Goal: Information Seeking & Learning: Find contact information

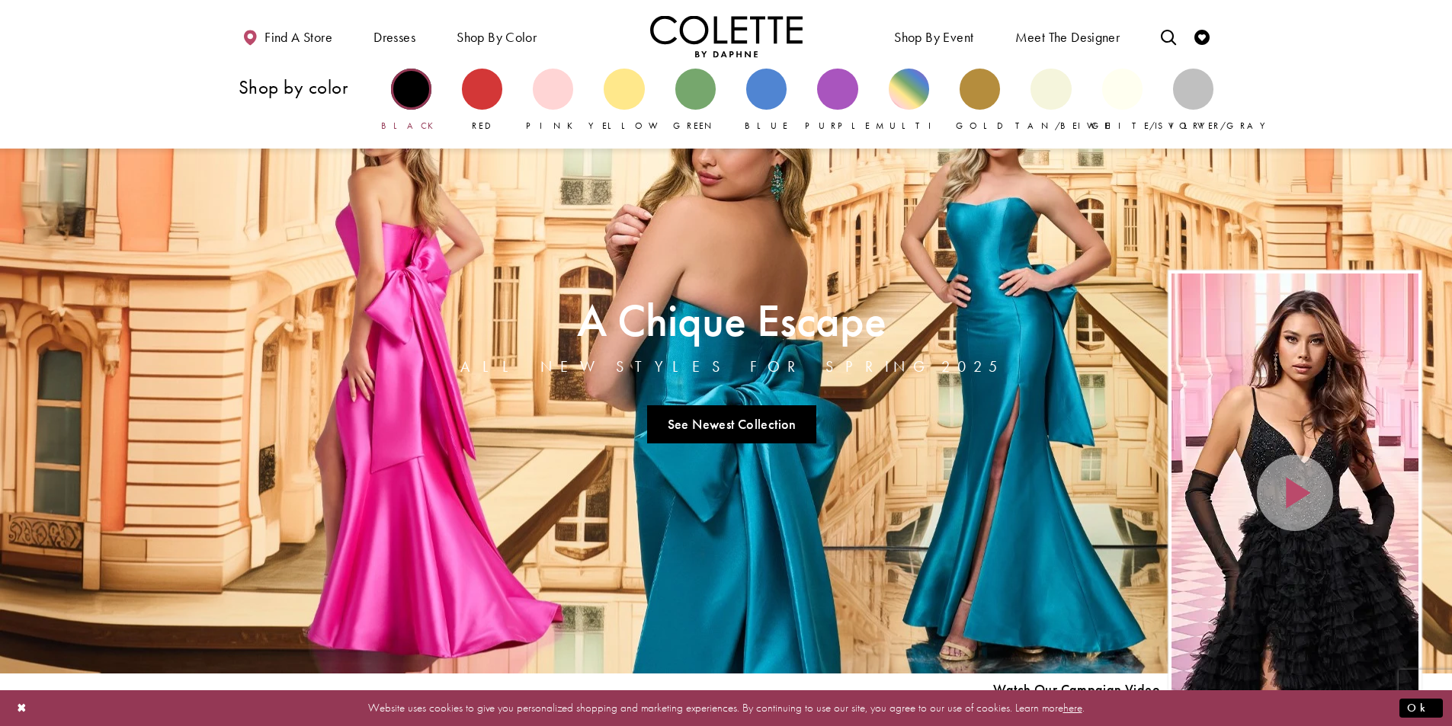
click at [406, 96] on div "Primary block" at bounding box center [411, 89] width 40 height 40
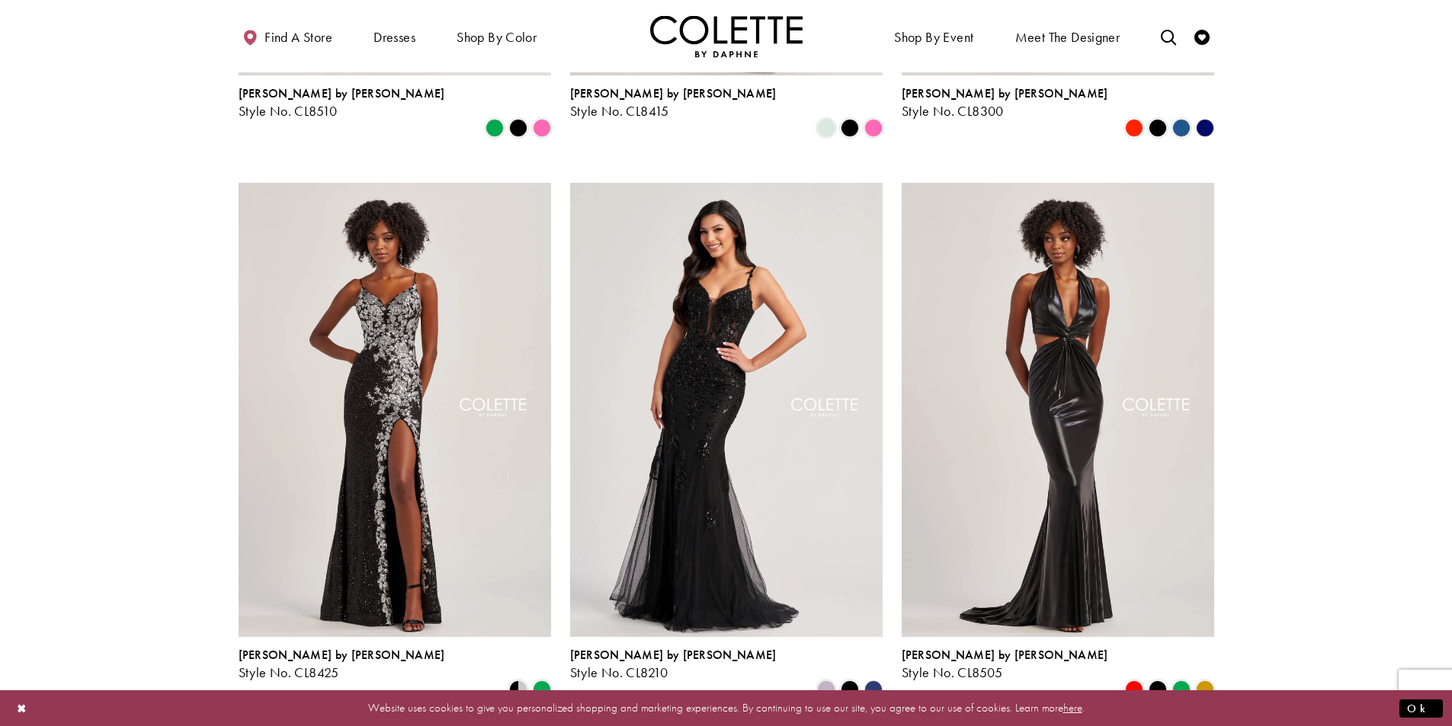
scroll to position [1143, 0]
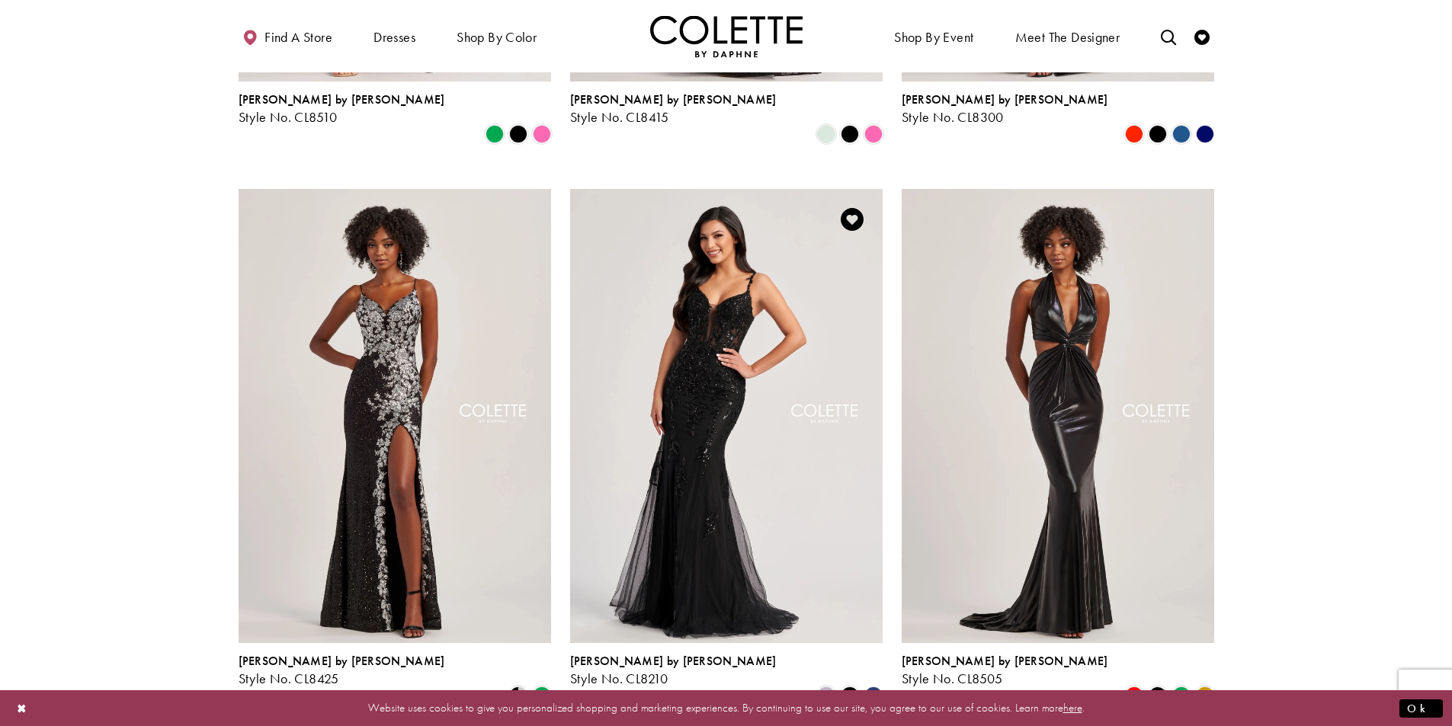
click at [782, 357] on img "Visit Colette by Daphne Style No. CL8210 Page" at bounding box center [726, 416] width 312 height 454
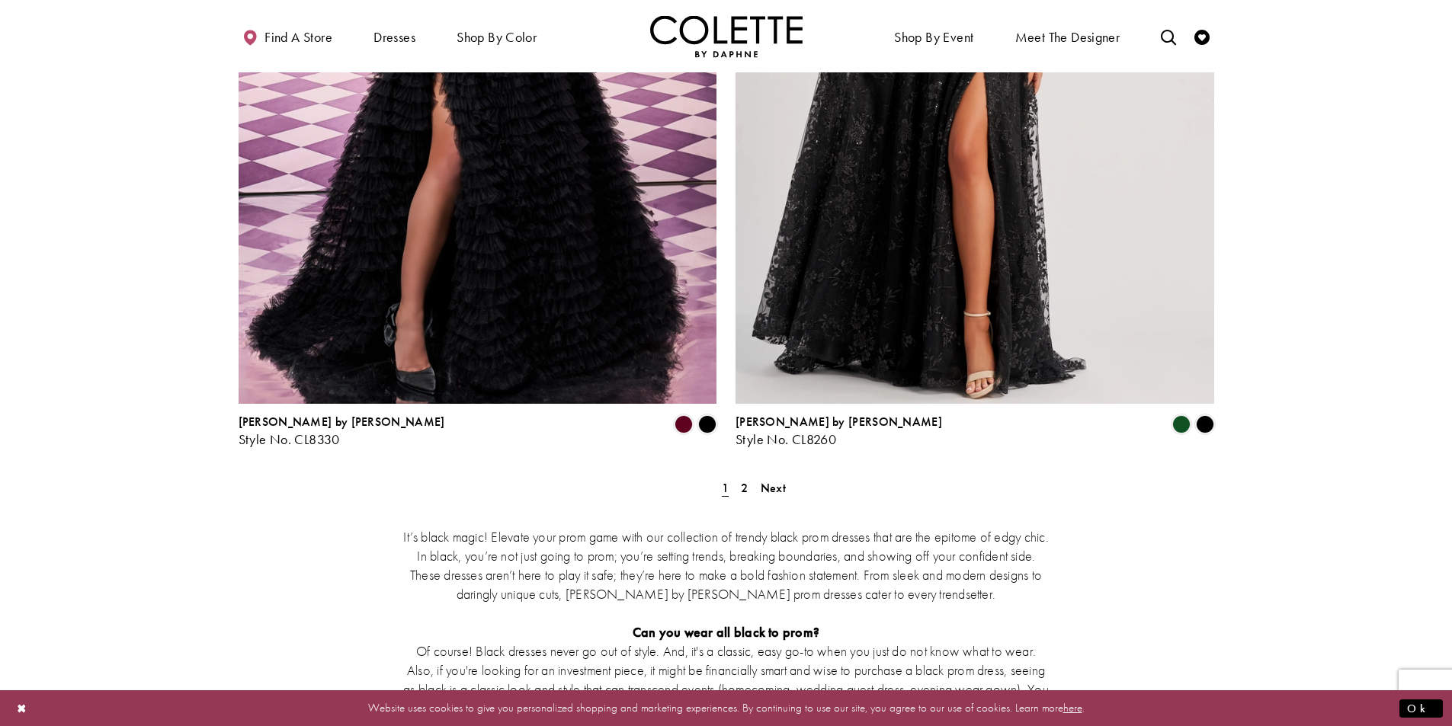
scroll to position [2744, 0]
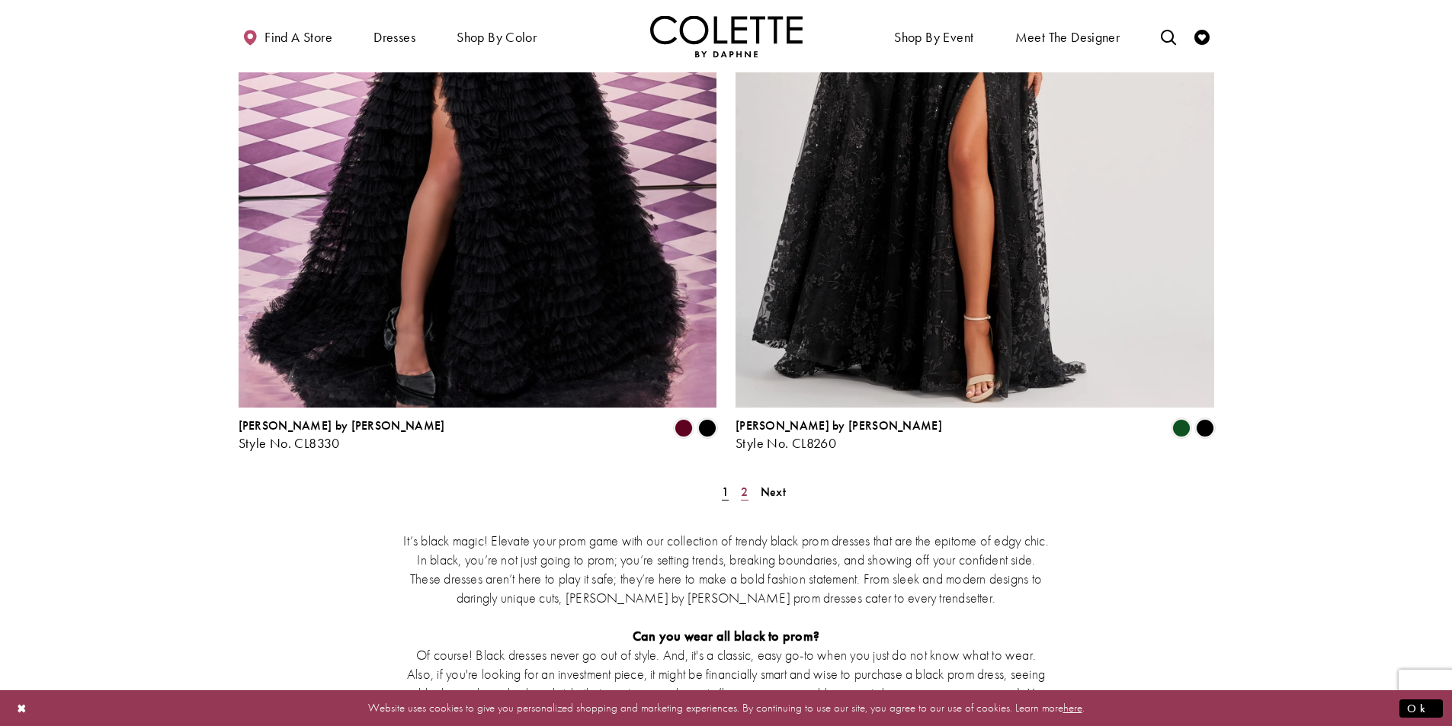
click at [745, 484] on span "2" at bounding box center [744, 492] width 7 height 16
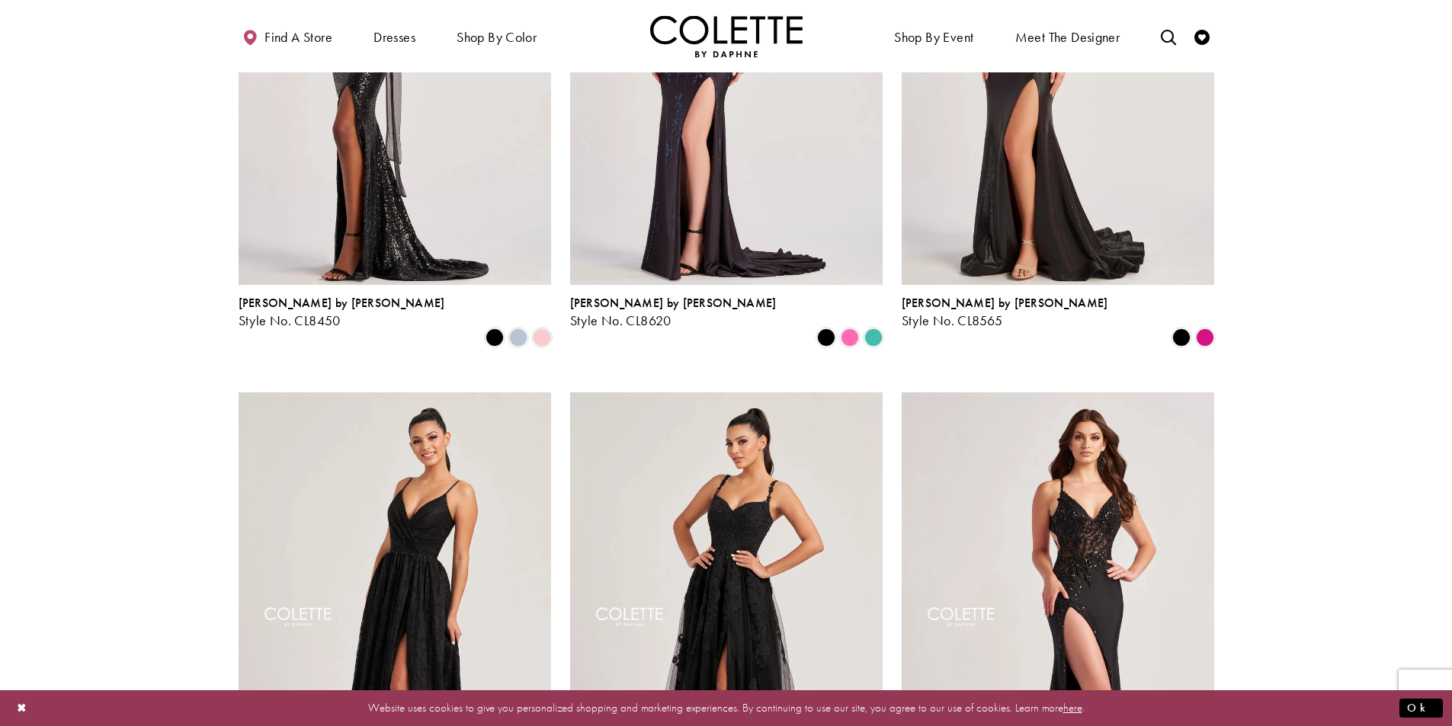
scroll to position [540, 0]
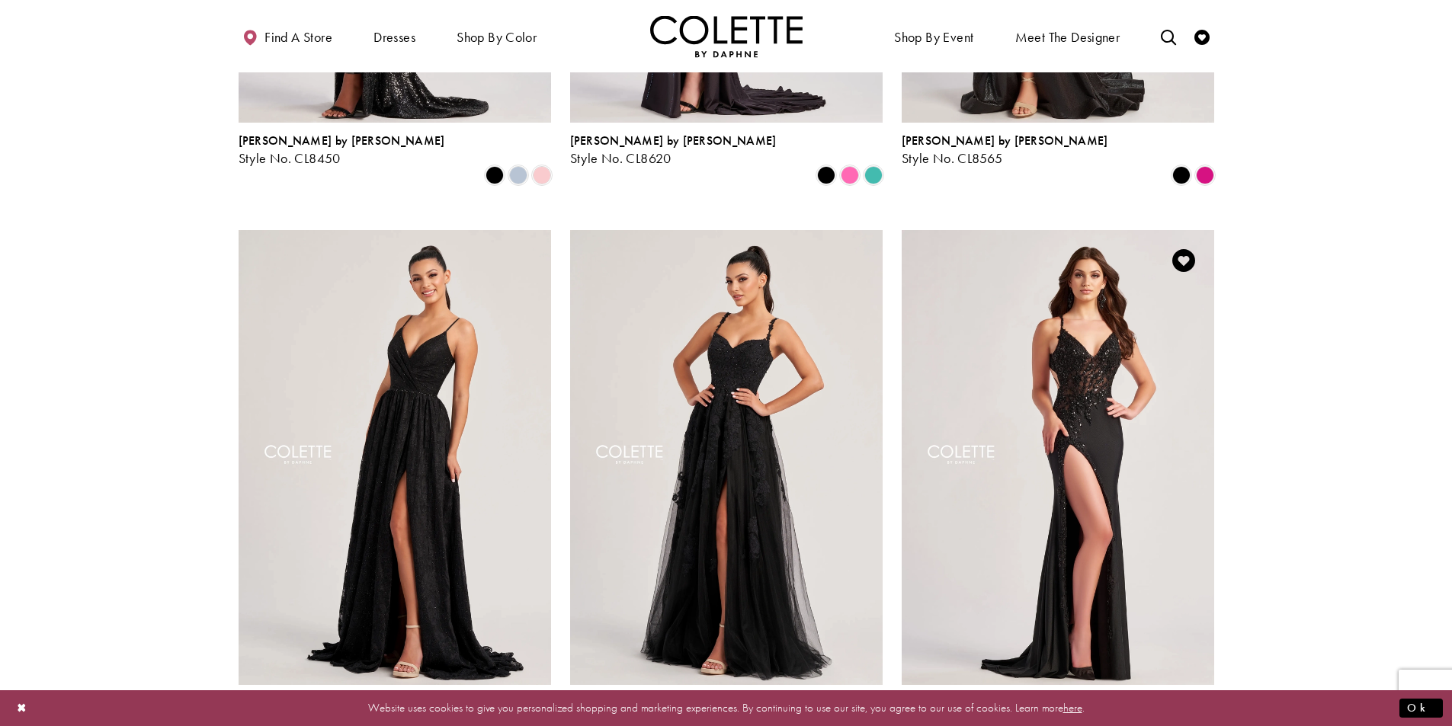
click at [1119, 397] on img "Visit Colette by Daphne Style No. CL8535 Page" at bounding box center [1058, 457] width 312 height 454
drag, startPoint x: 1324, startPoint y: 485, endPoint x: 1339, endPoint y: 483, distance: 15.3
click at [1337, 483] on section at bounding box center [726, 191] width 1452 height 1112
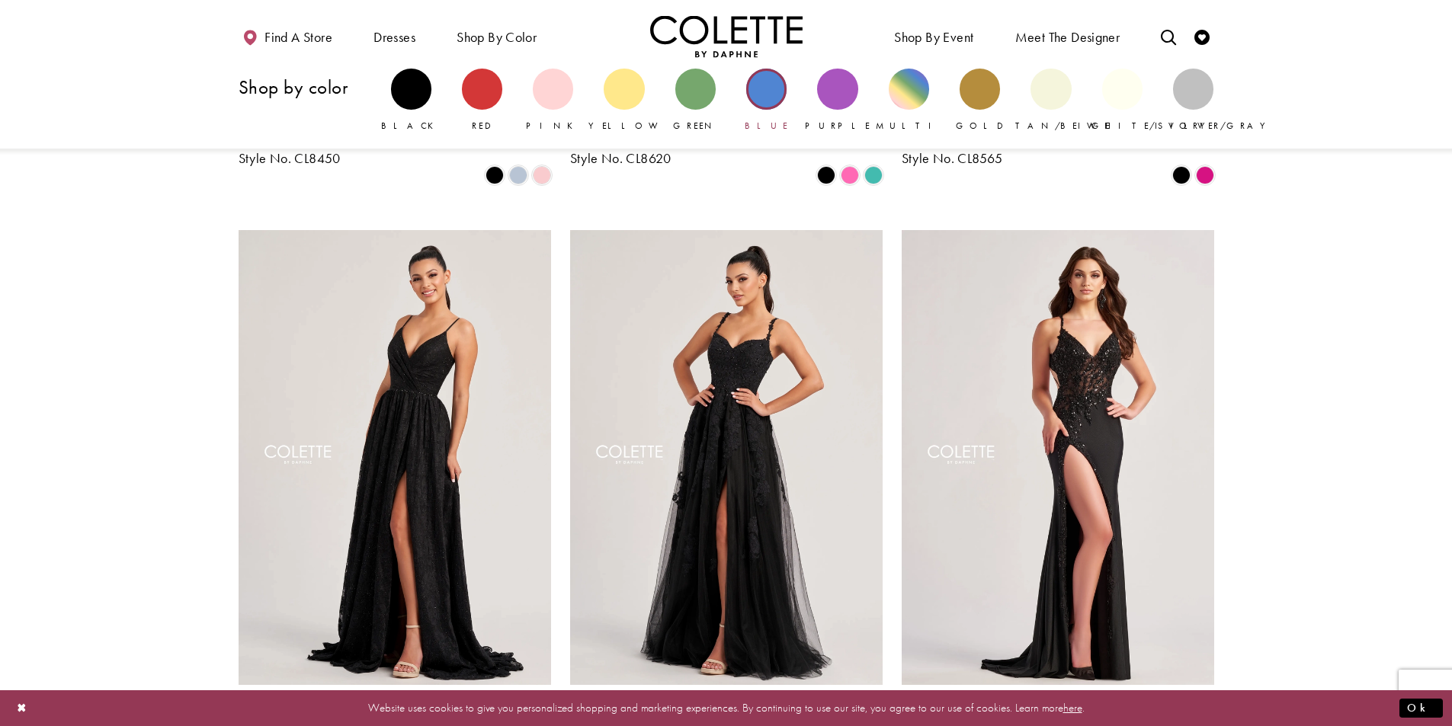
click at [758, 97] on div "Primary block" at bounding box center [766, 89] width 40 height 40
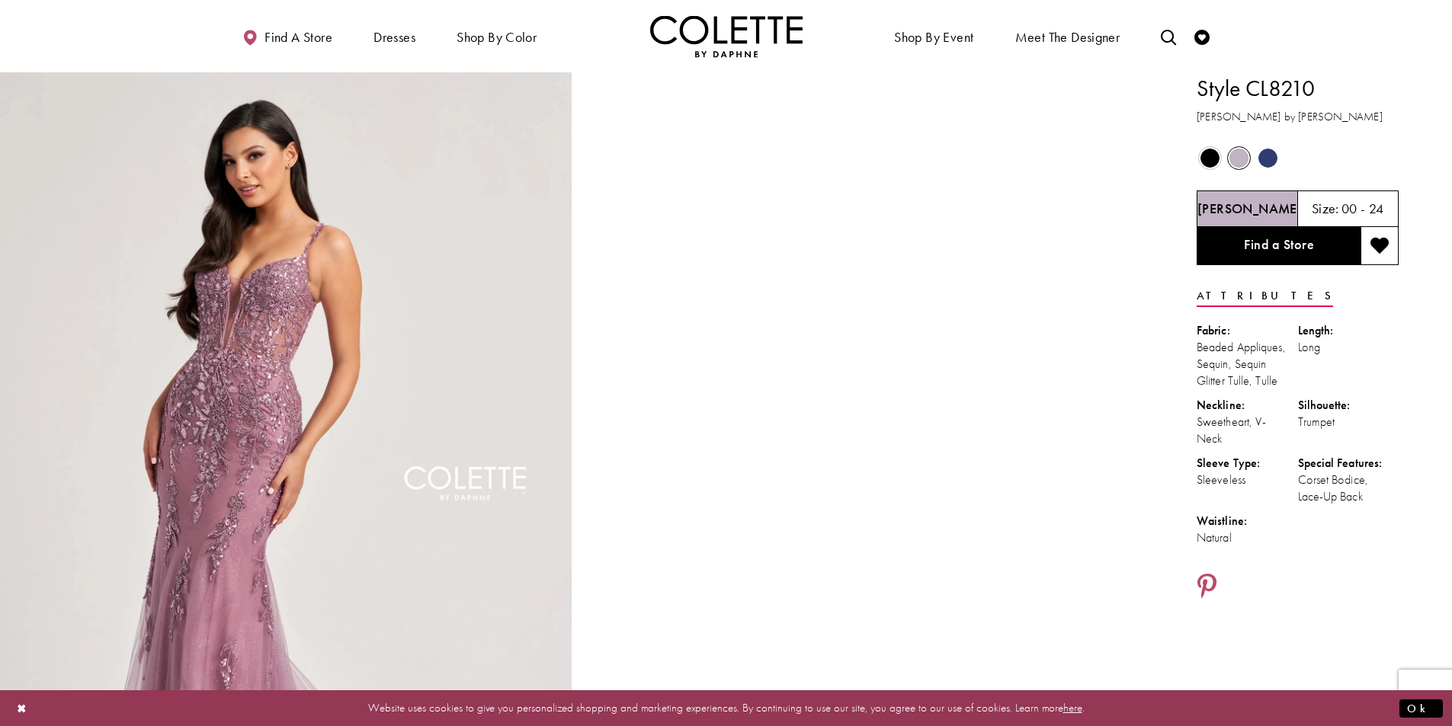
click at [1222, 156] on div "Out of Stock" at bounding box center [1210, 158] width 27 height 27
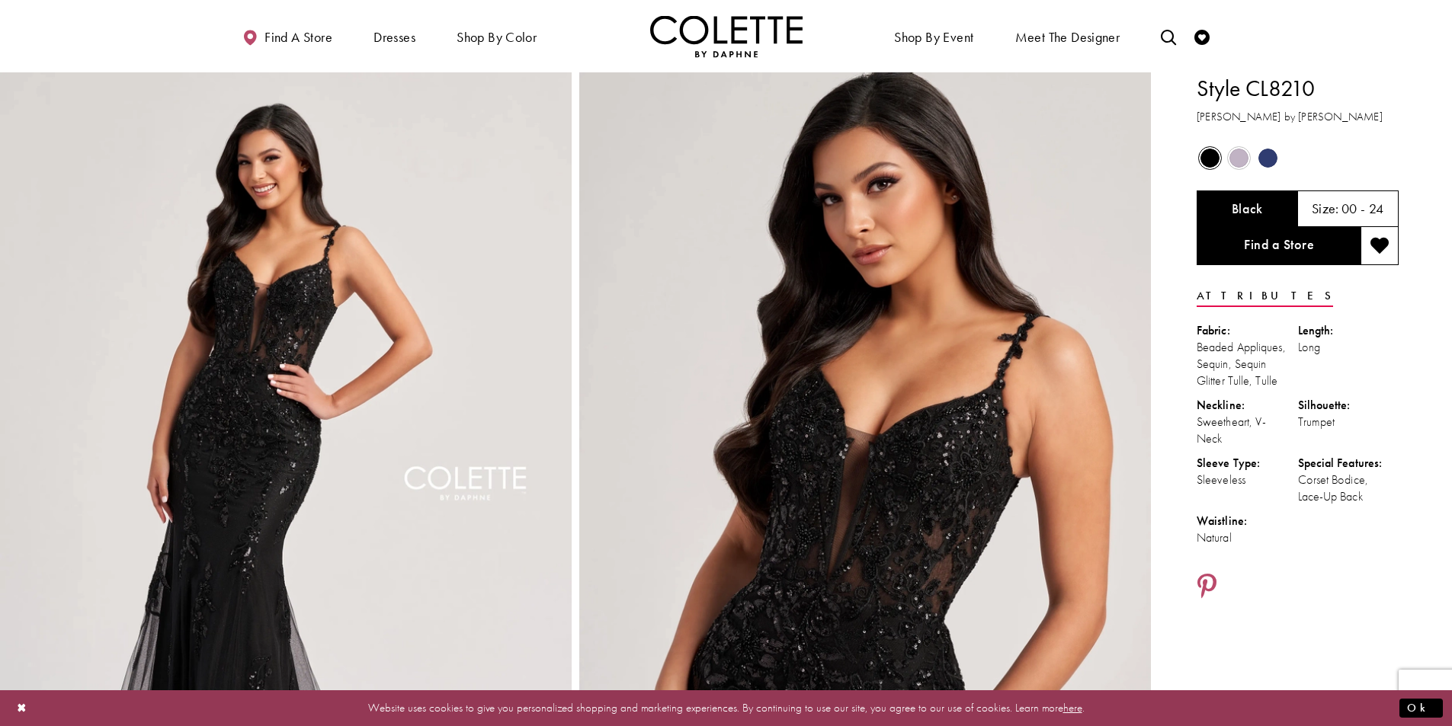
drag, startPoint x: 51, startPoint y: 34, endPoint x: 0, endPoint y: -66, distance: 112.8
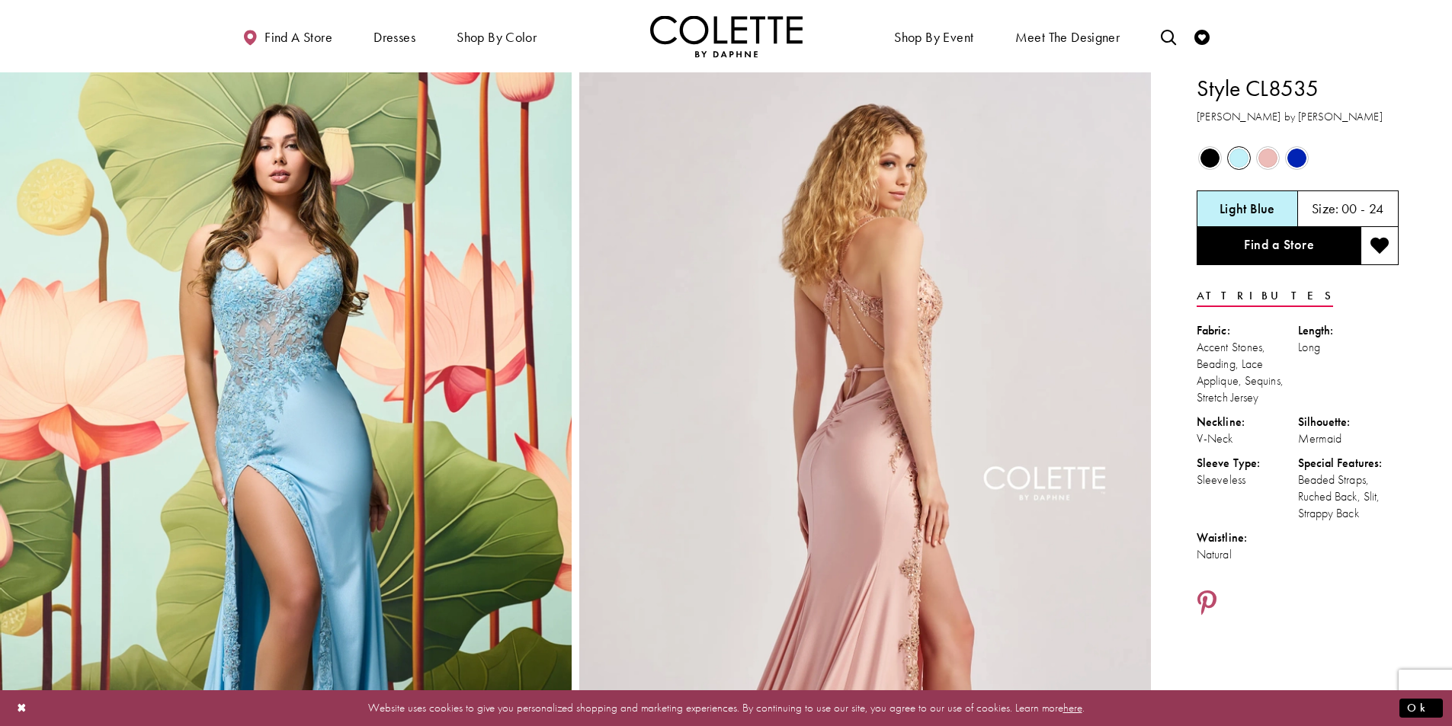
click at [1204, 165] on span "Product color controls state depends on size chosen" at bounding box center [1209, 158] width 19 height 19
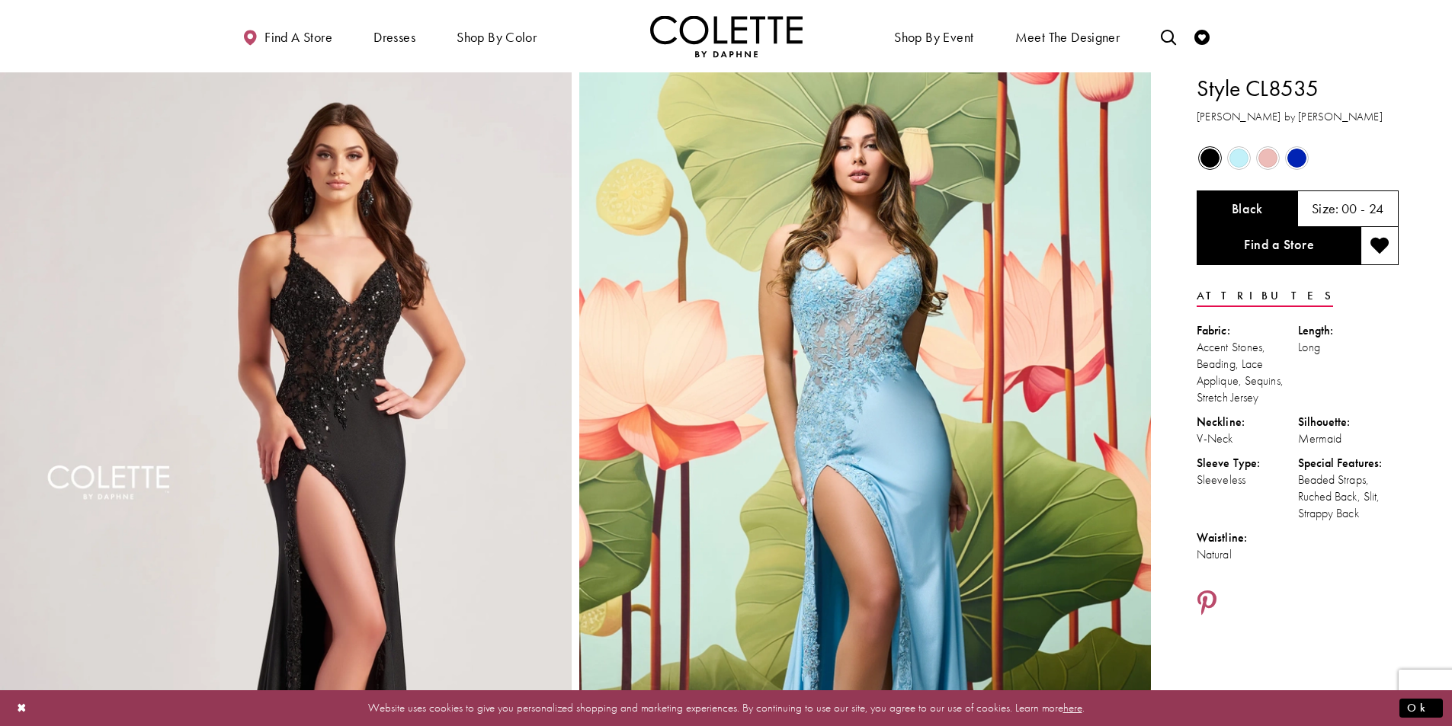
drag, startPoint x: 310, startPoint y: 110, endPoint x: 0, endPoint y: 27, distance: 321.1
click at [0, 0] on ul "Shop by color Black Red Pink Yellow" at bounding box center [0, 0] width 0 height 0
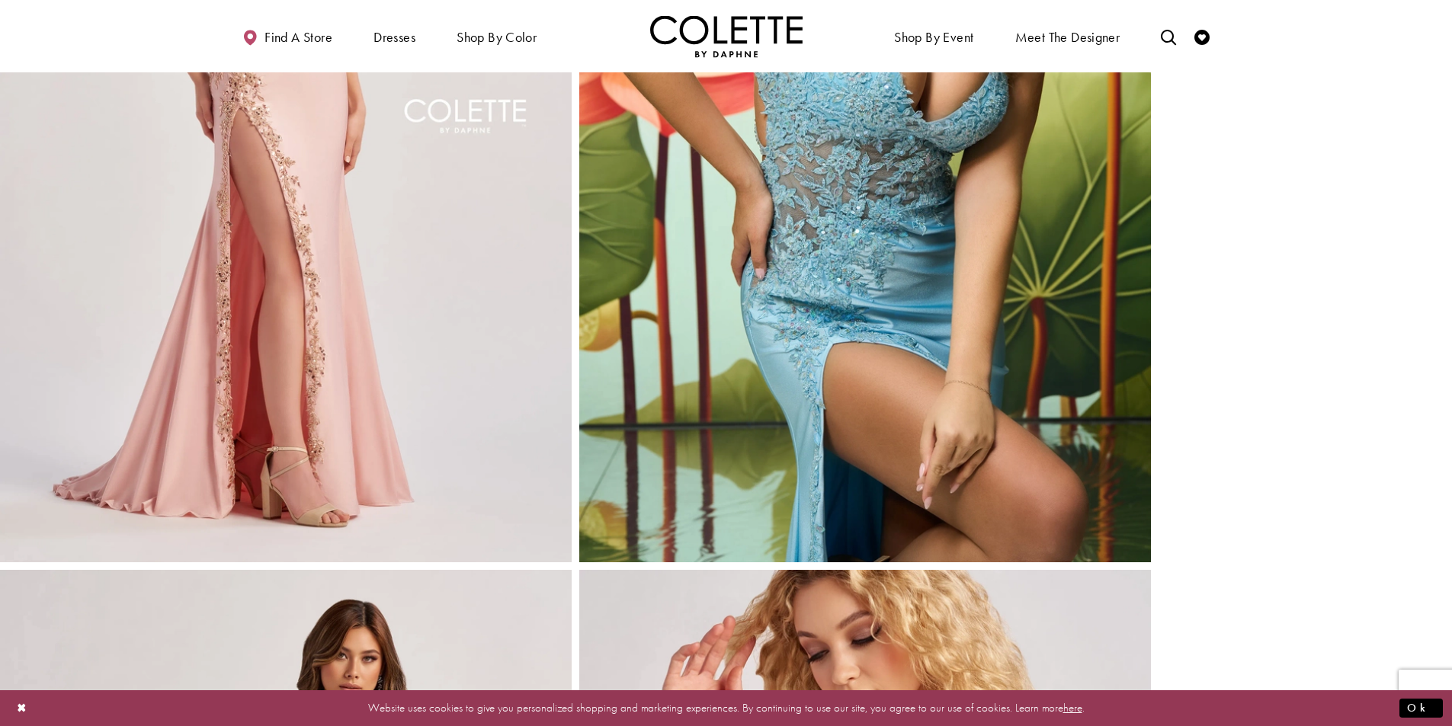
scroll to position [2439, 0]
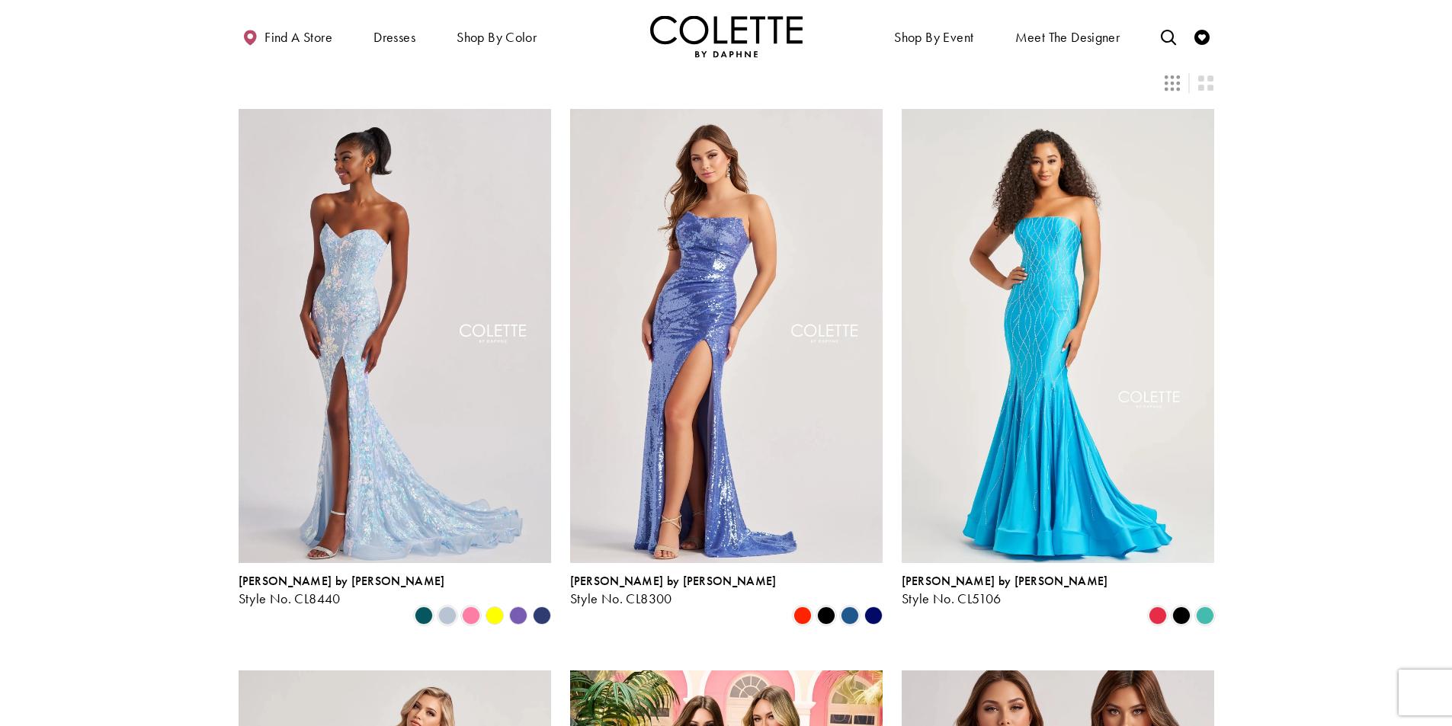
scroll to position [76, 0]
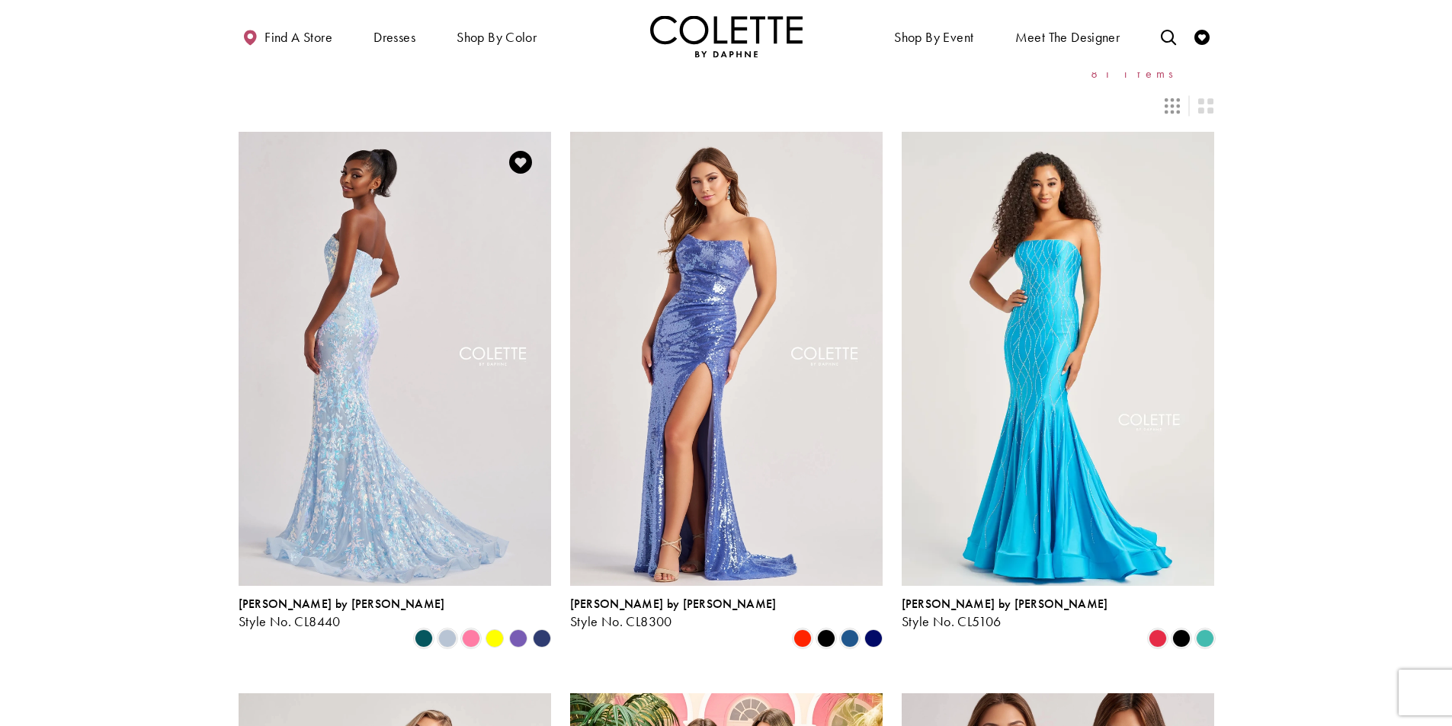
click at [388, 449] on img "Visit Colette by Daphne Style No. CL8440 Page" at bounding box center [395, 359] width 312 height 454
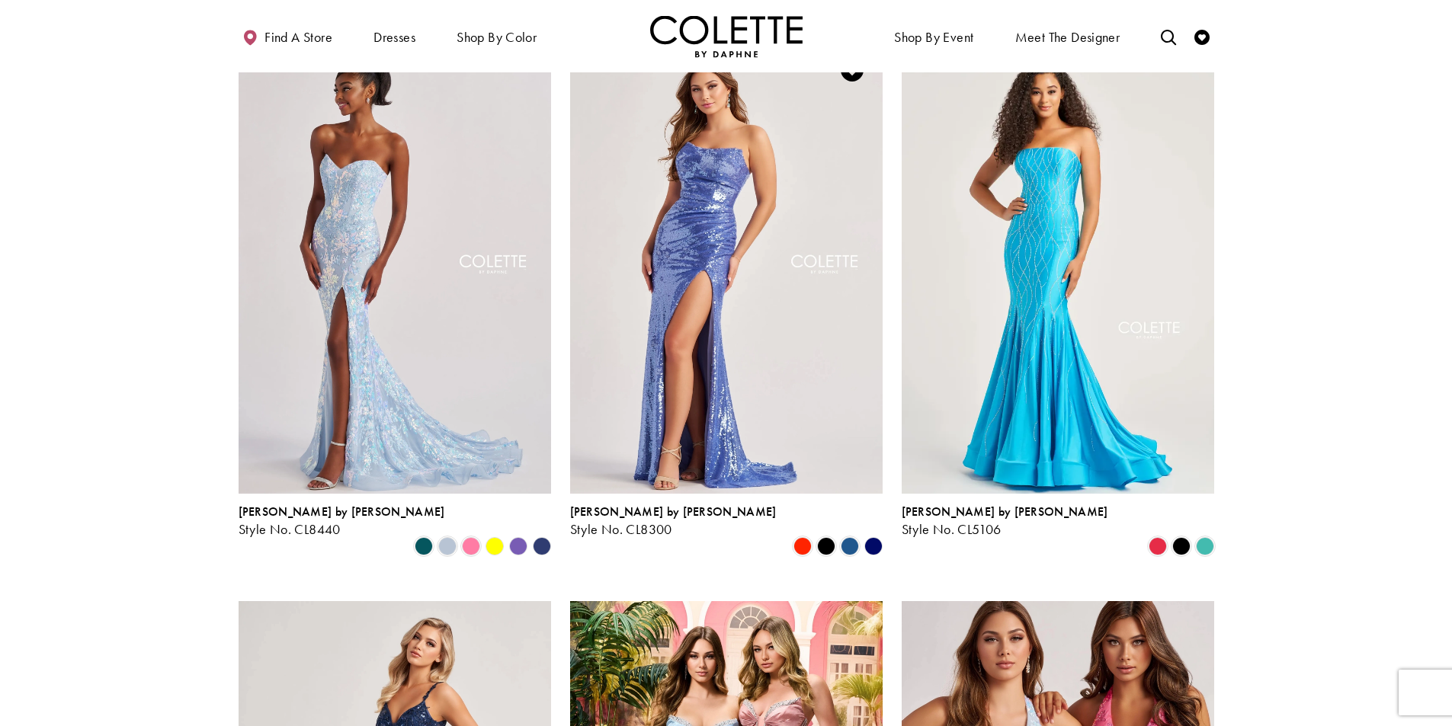
scroll to position [0, 0]
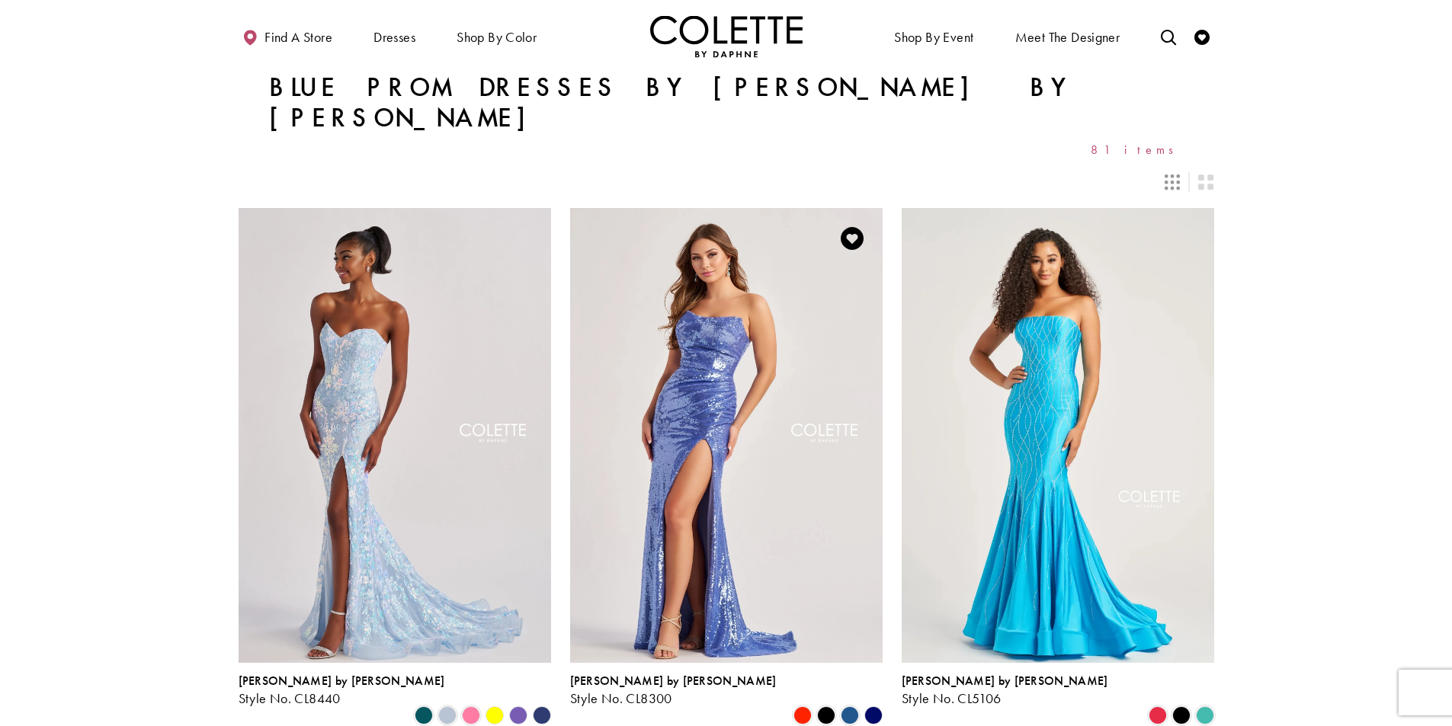
click at [719, 533] on img "Visit Colette by Daphne Style No. CL8300 Page" at bounding box center [726, 435] width 312 height 454
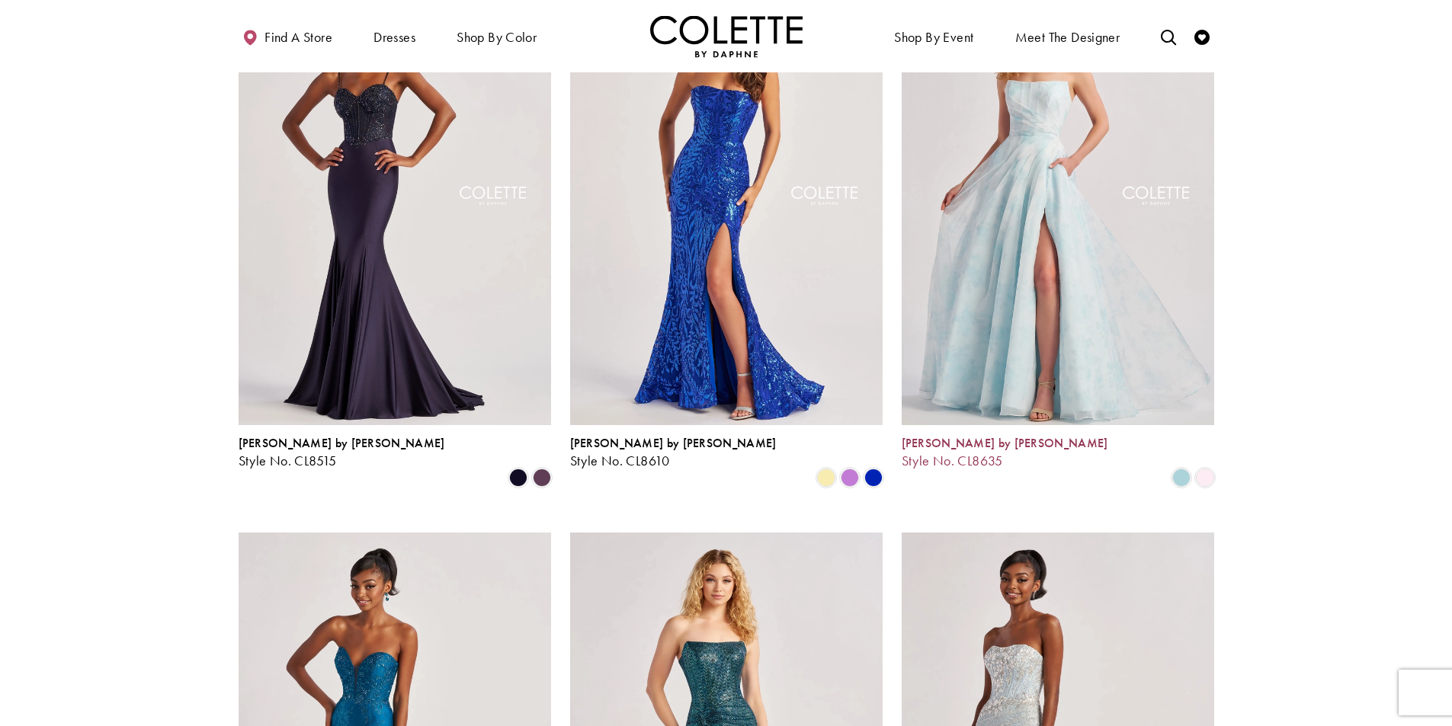
scroll to position [1296, 0]
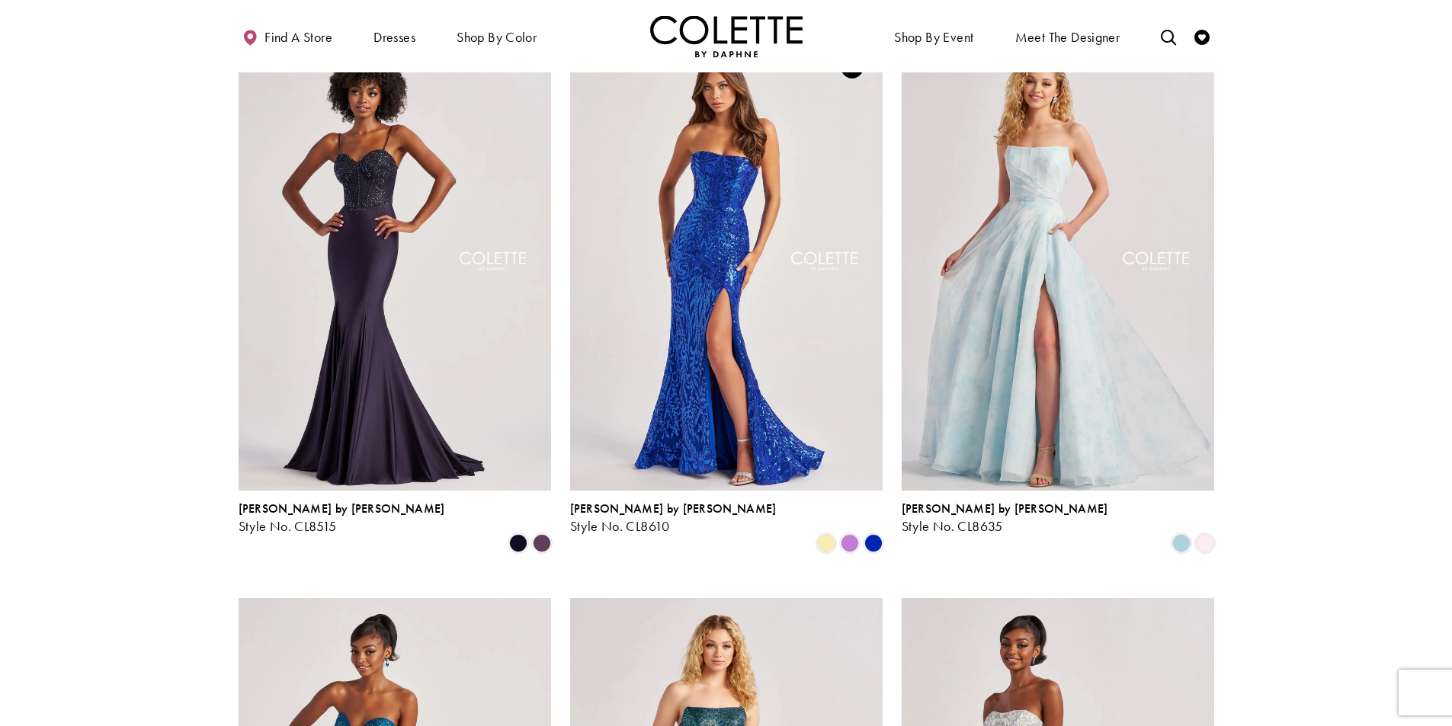
click at [693, 273] on img "Visit Colette by Daphne Style No. CL8610 Page" at bounding box center [726, 264] width 312 height 454
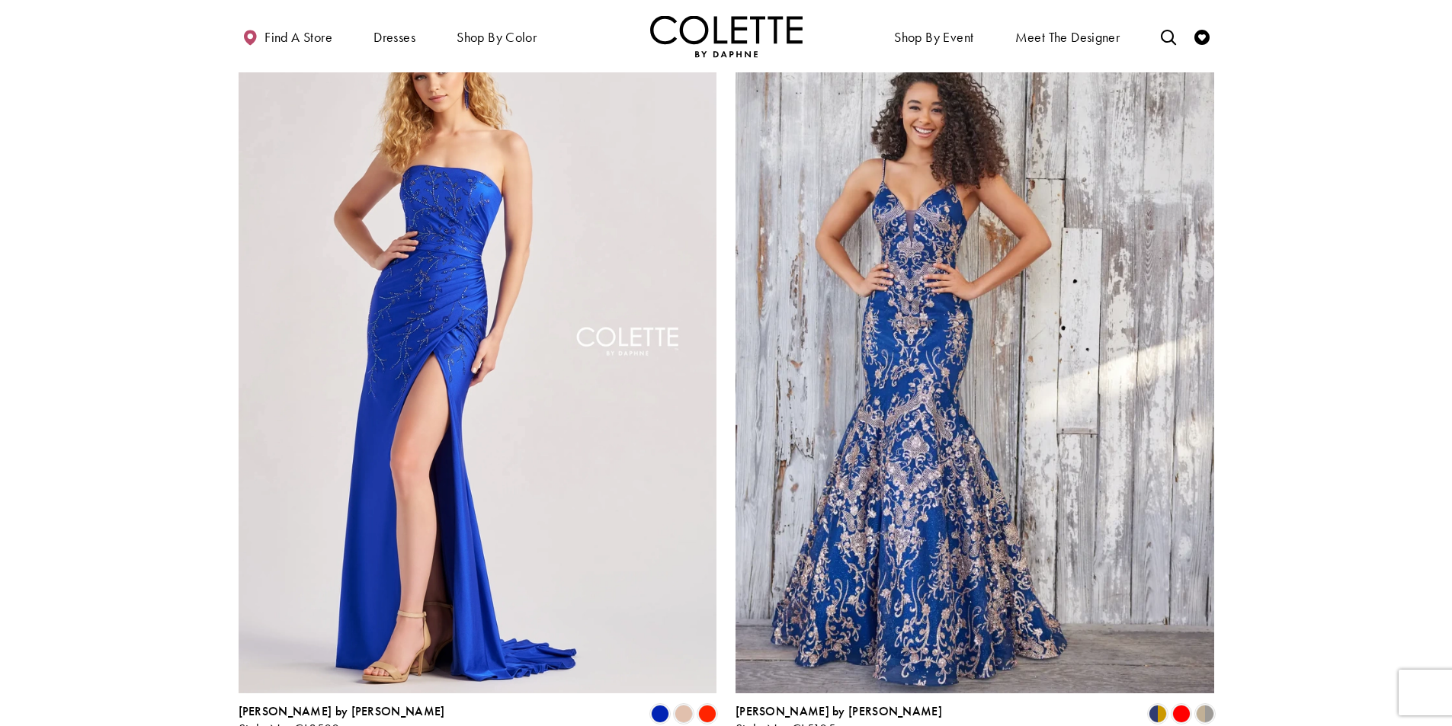
scroll to position [2591, 0]
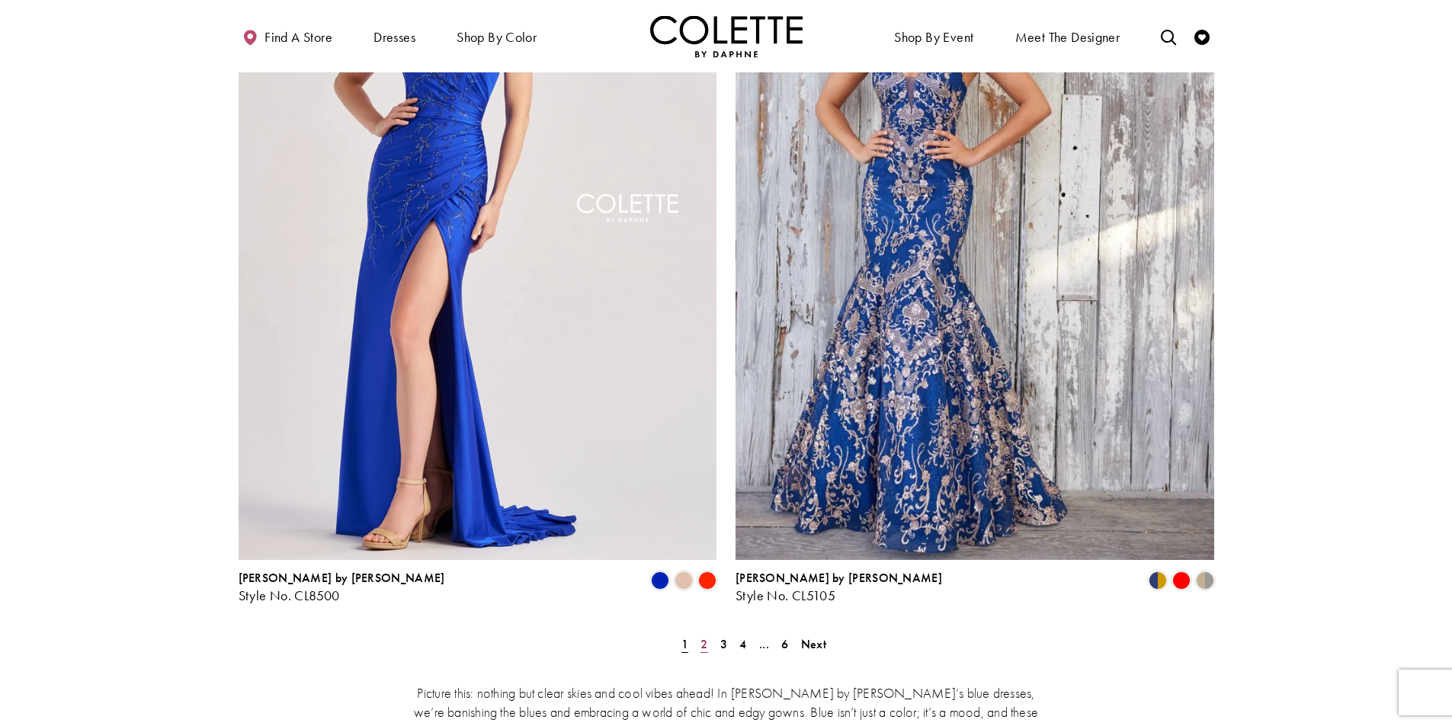
click at [698, 633] on link "2" at bounding box center [704, 644] width 16 height 22
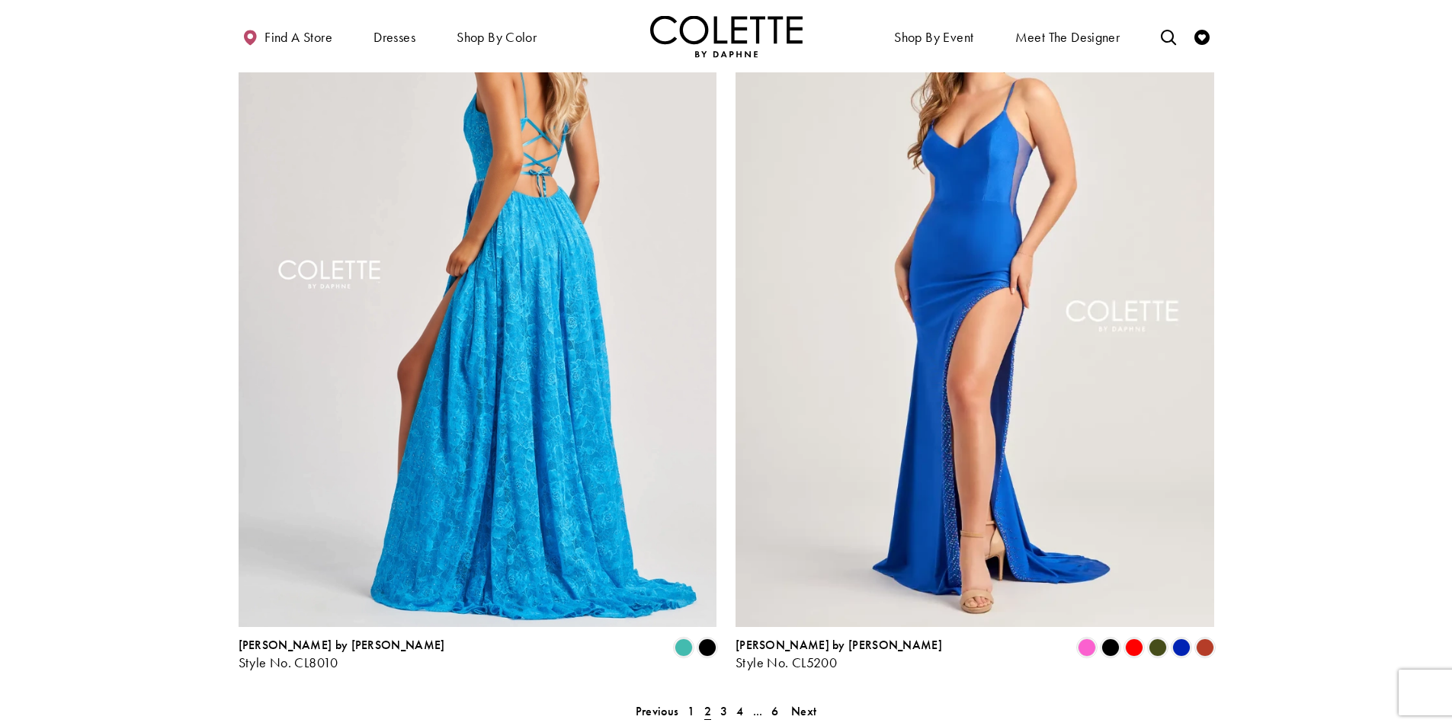
scroll to position [2597, 0]
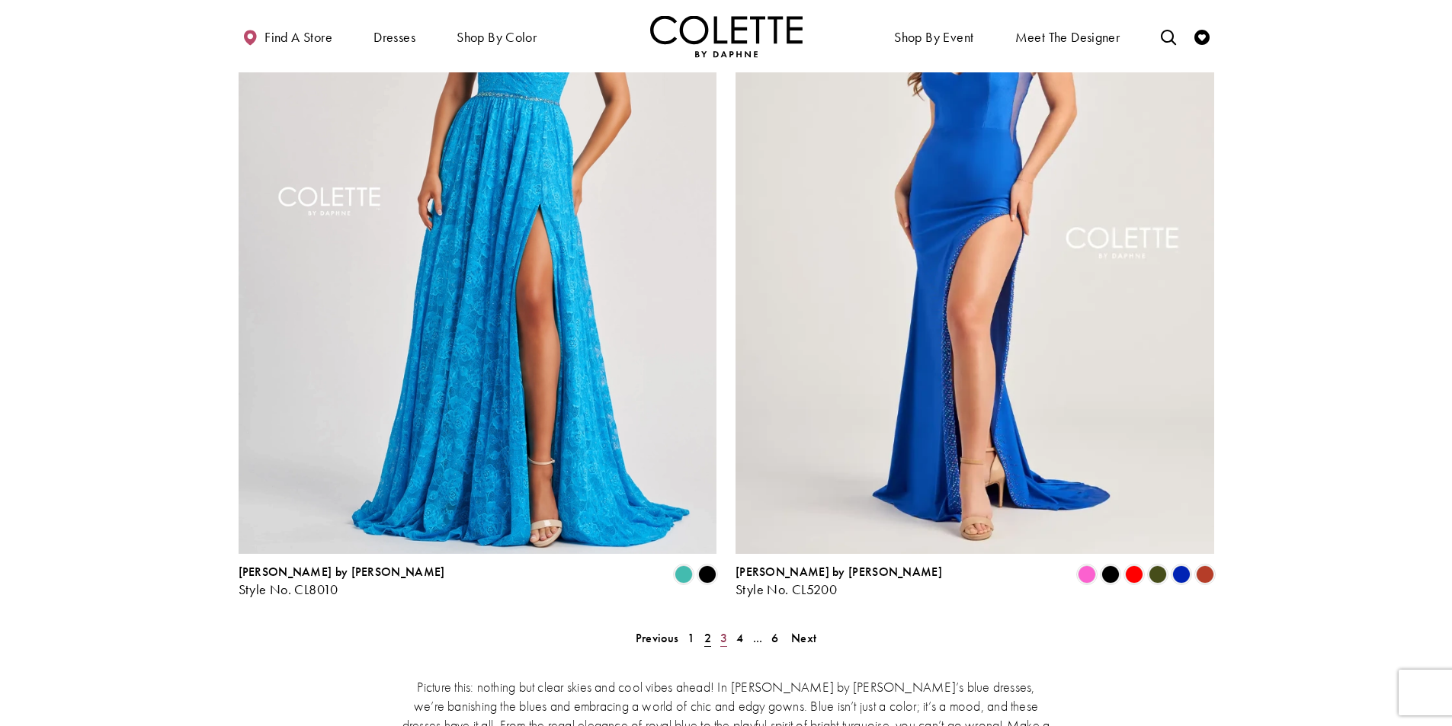
click at [728, 627] on link "3" at bounding box center [724, 638] width 16 height 22
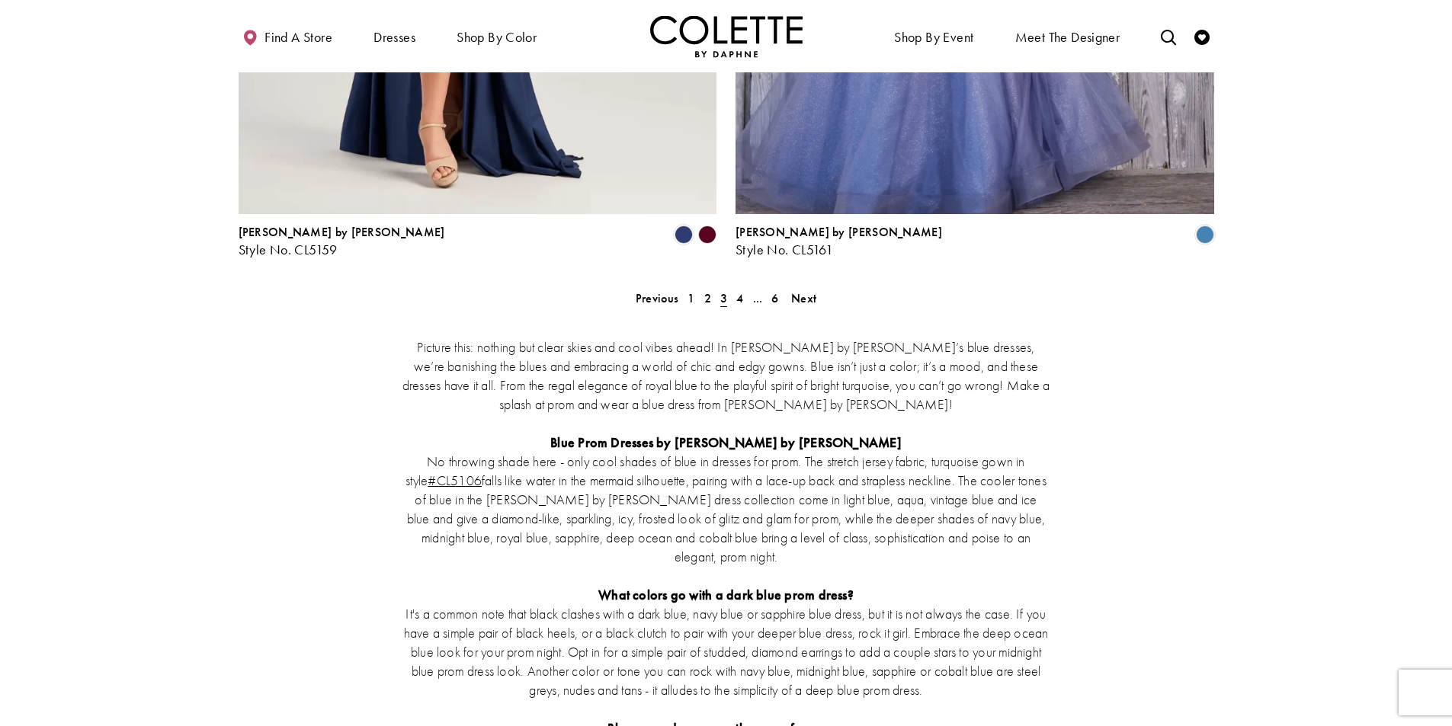
scroll to position [2750, 0]
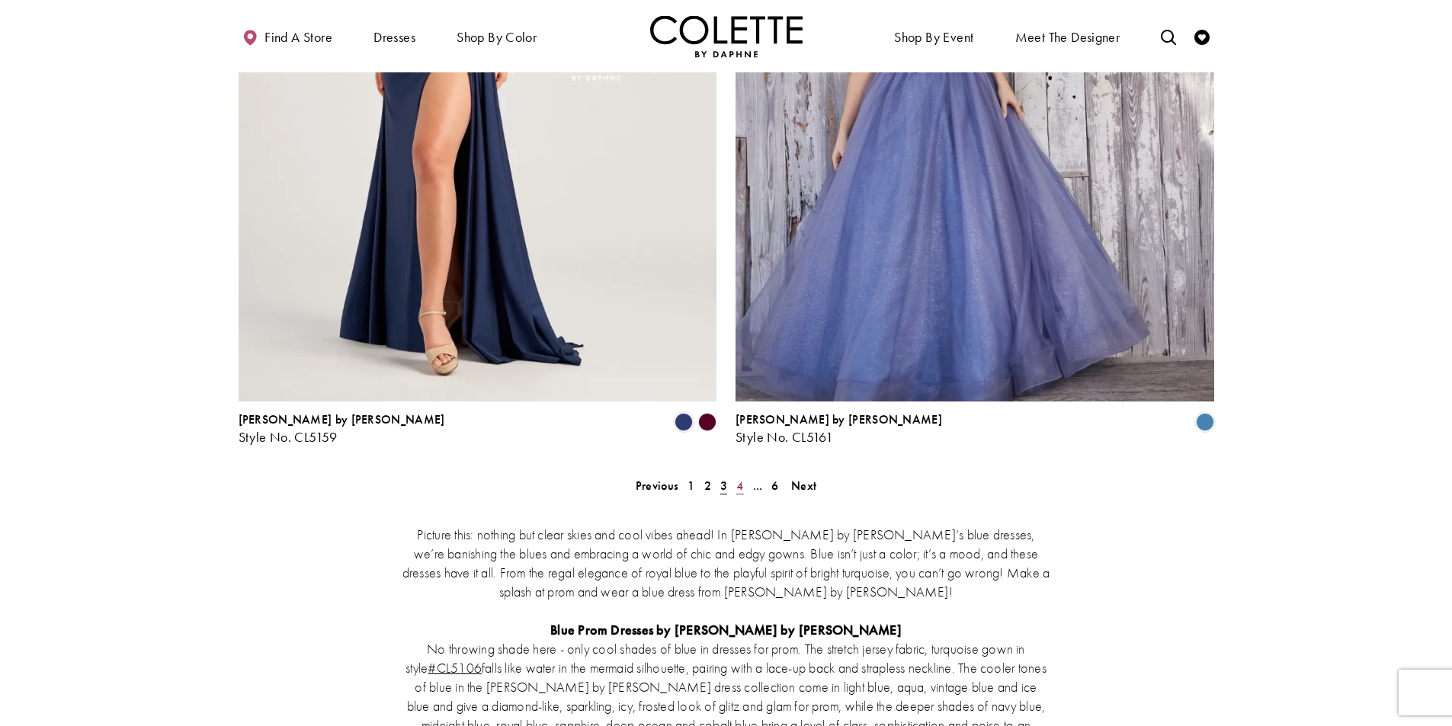
click at [741, 478] on span "4" at bounding box center [739, 486] width 7 height 16
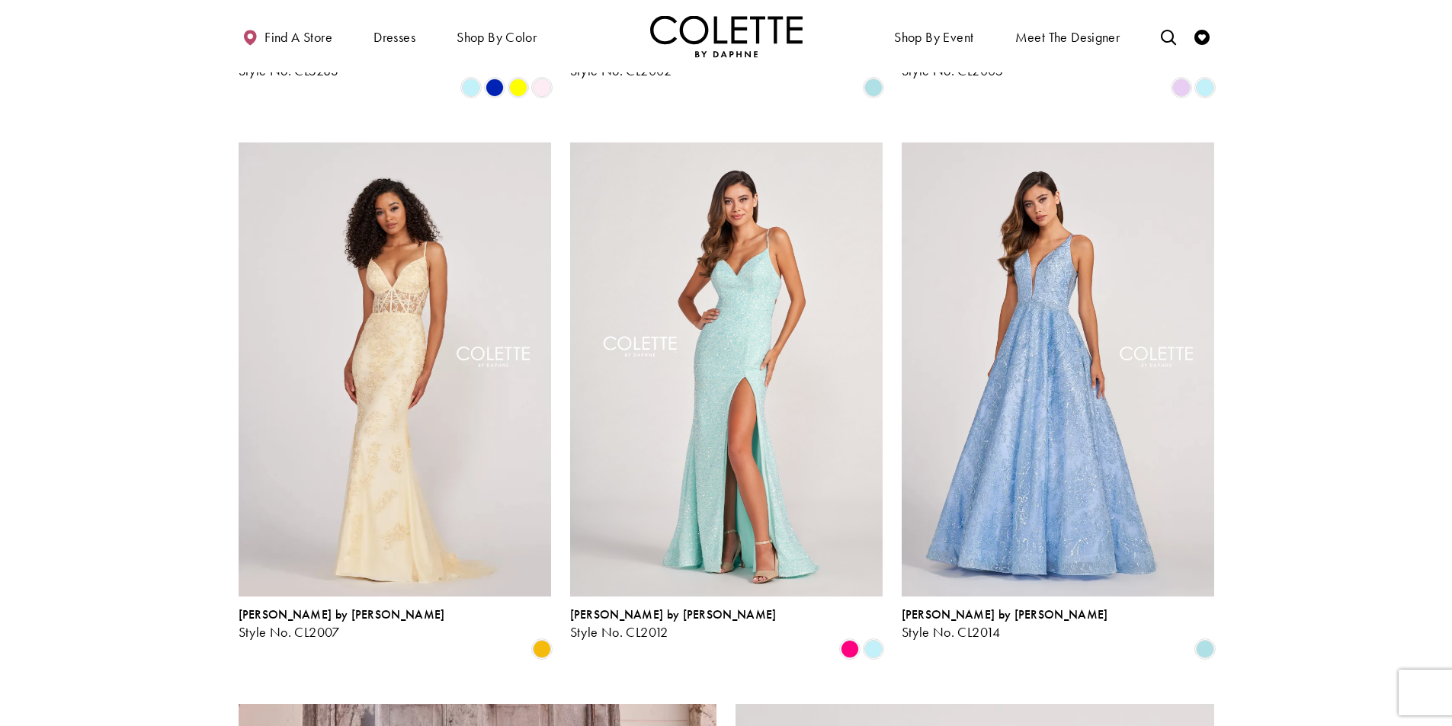
scroll to position [1759, 0]
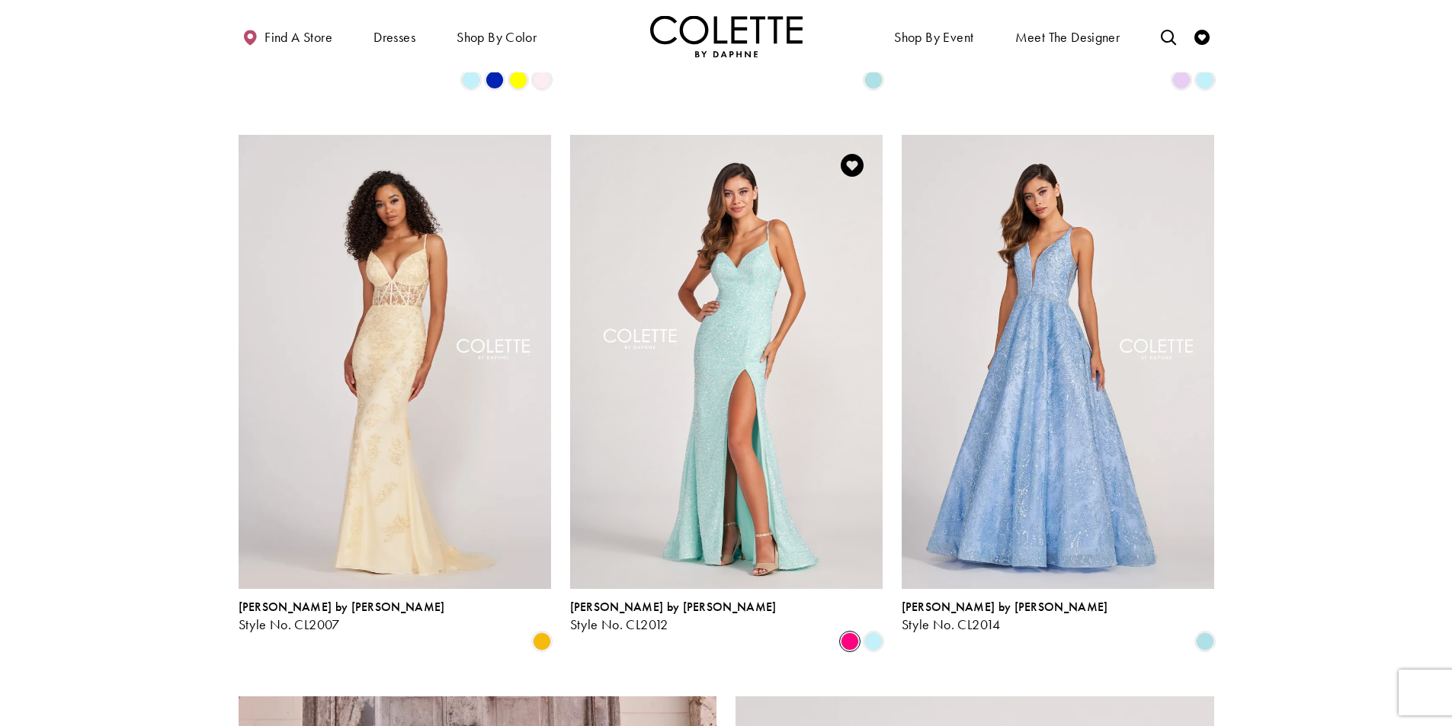
click at [845, 633] on span "Product List" at bounding box center [850, 642] width 18 height 18
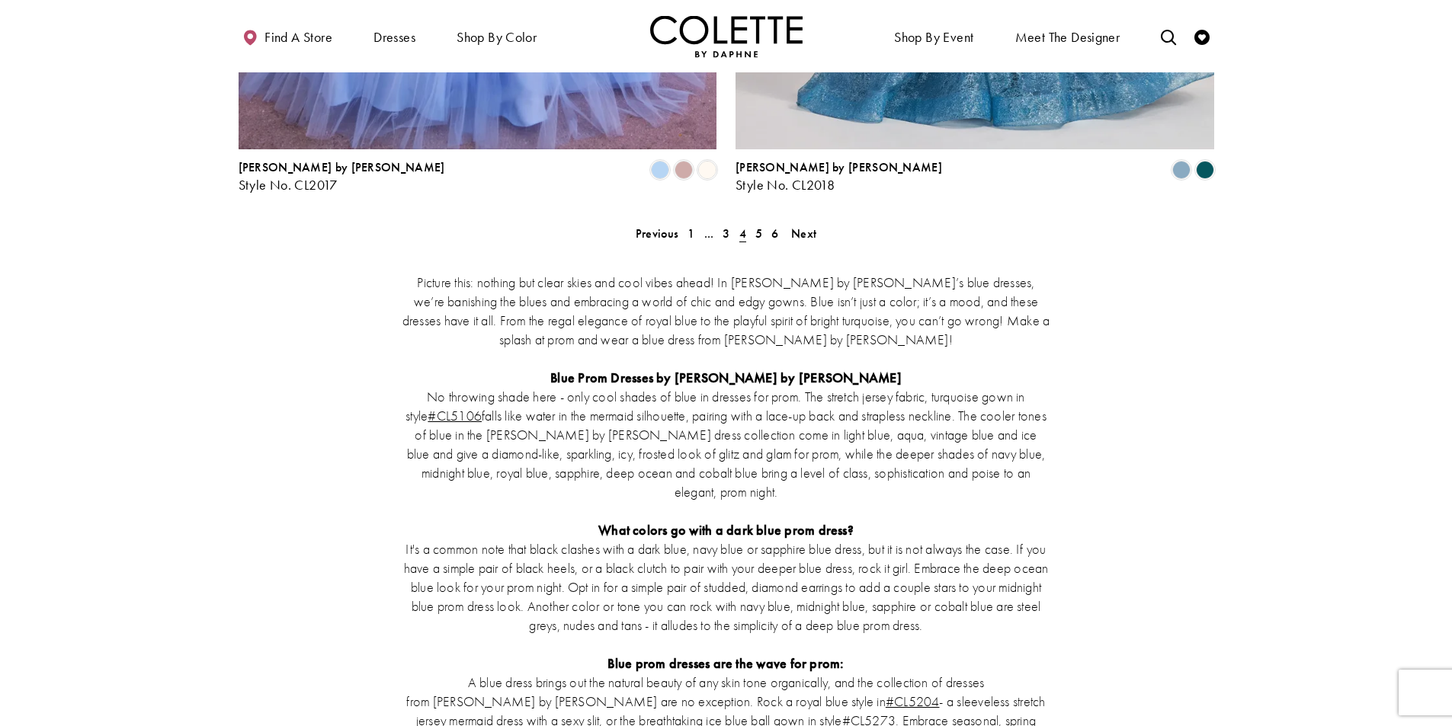
scroll to position [2902, 0]
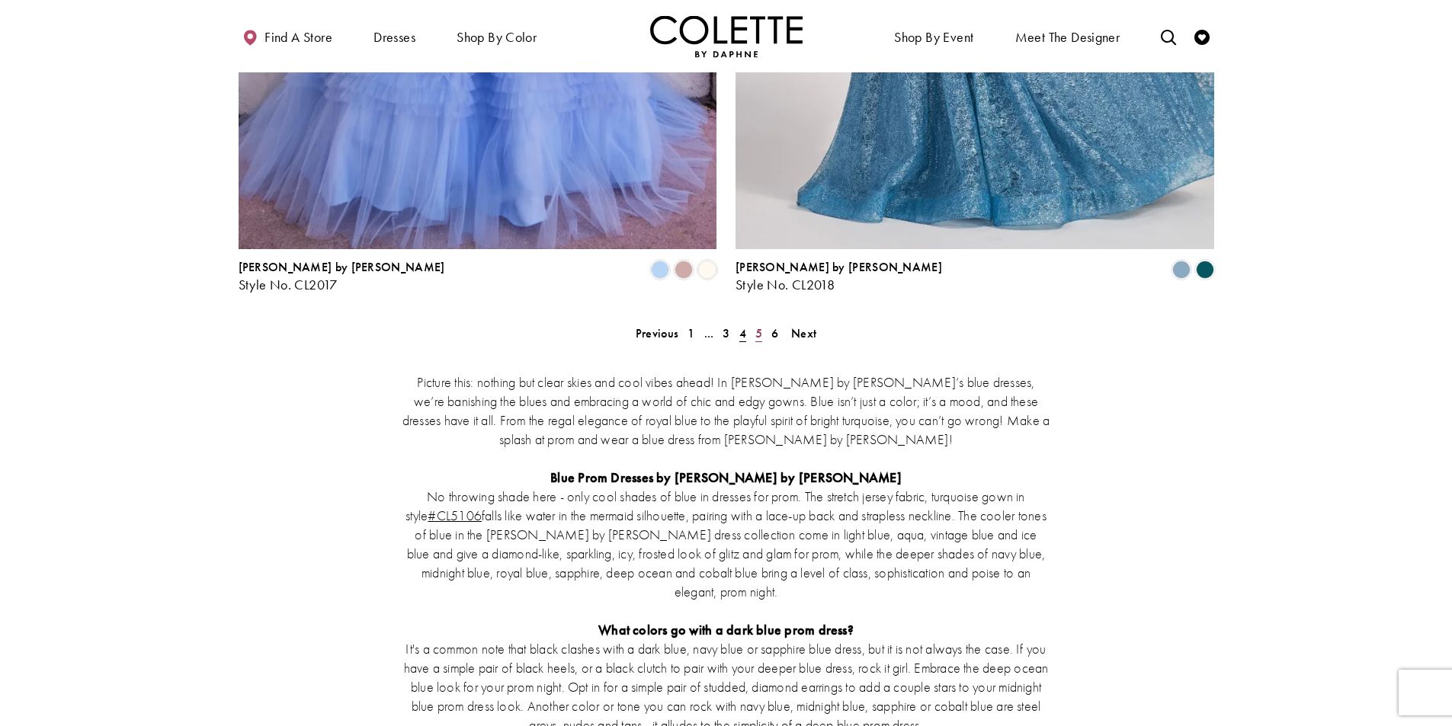
click at [760, 325] on span "5" at bounding box center [758, 333] width 7 height 16
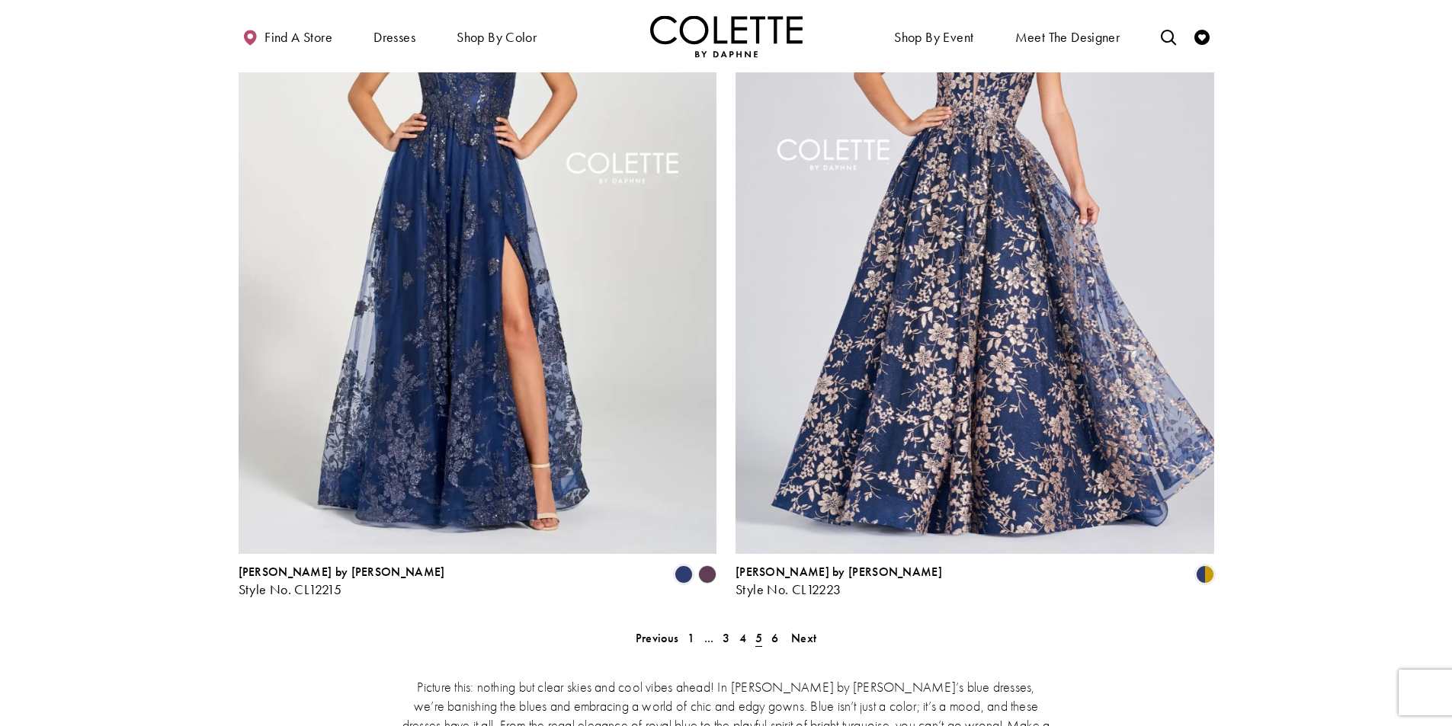
scroll to position [2674, 0]
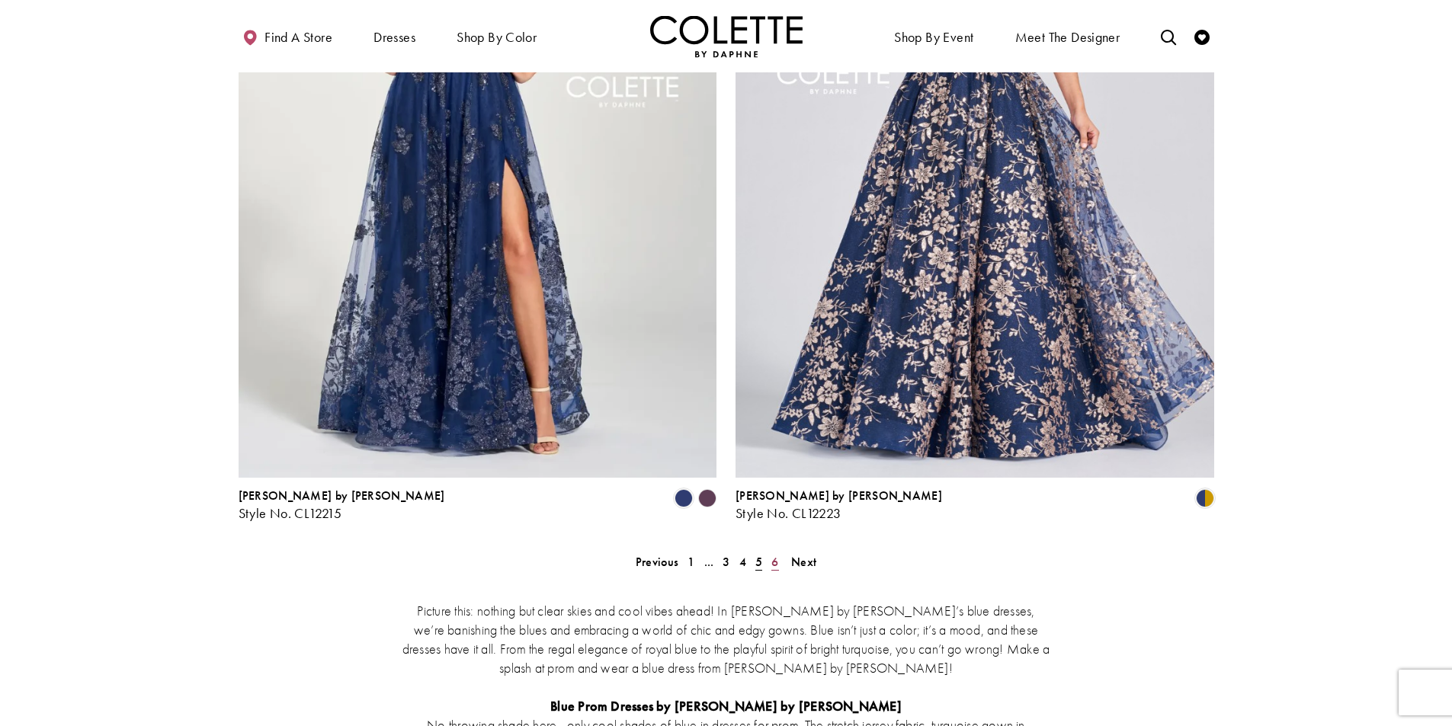
click at [770, 551] on link "6" at bounding box center [775, 562] width 16 height 22
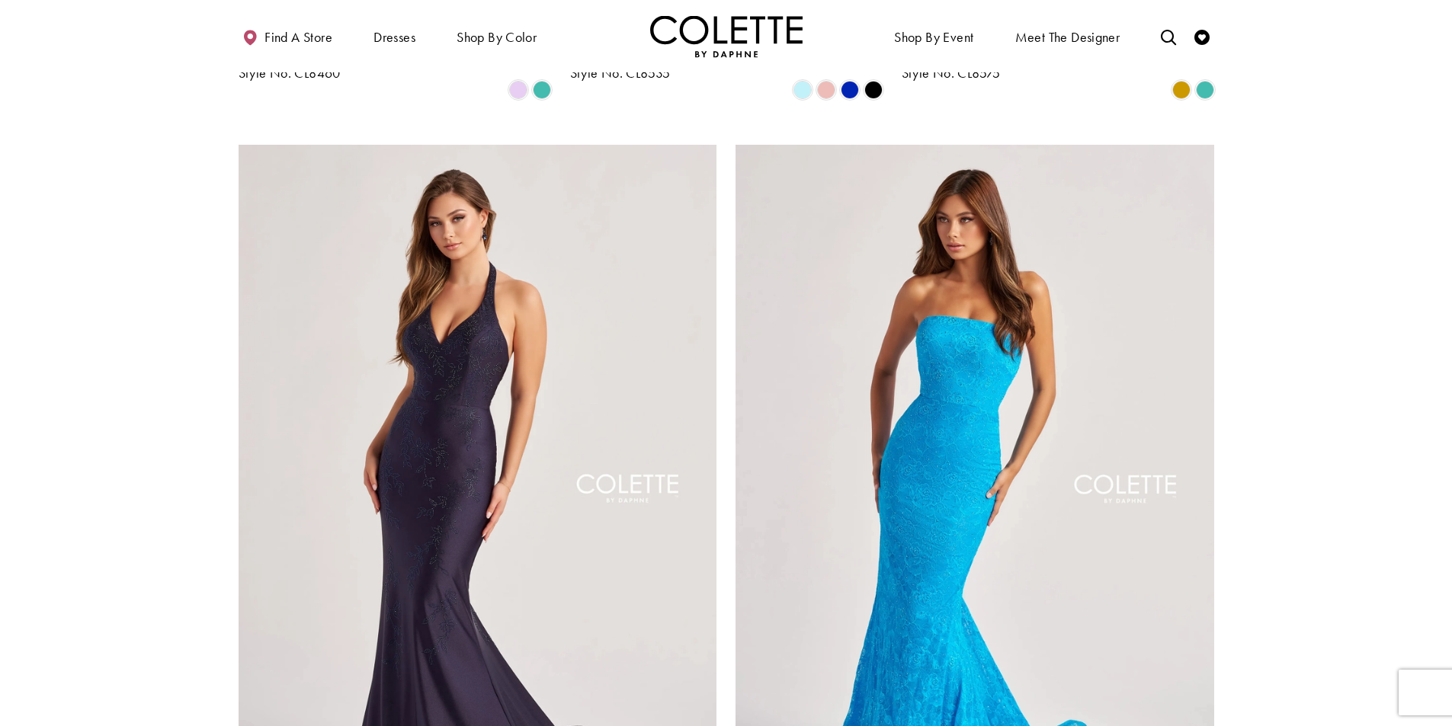
scroll to position [1530, 0]
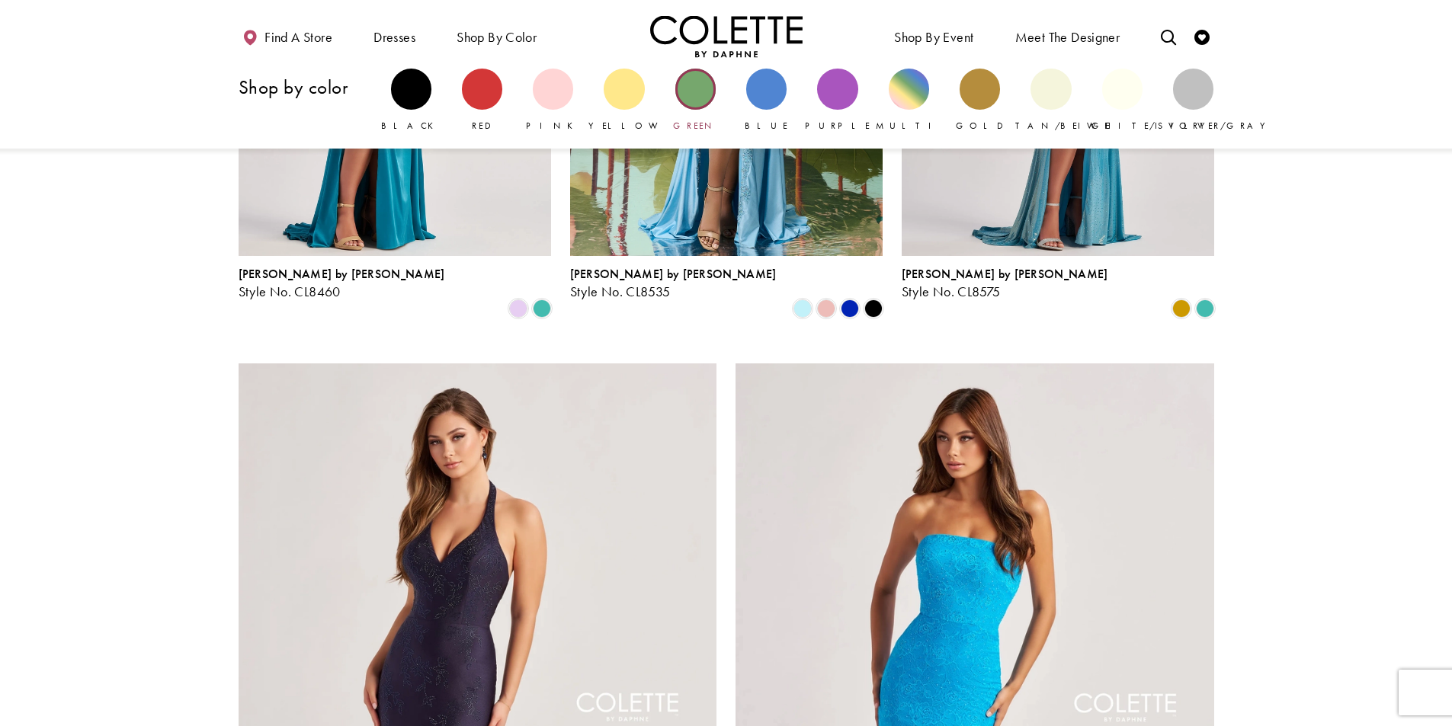
click at [690, 88] on div "Primary block" at bounding box center [695, 89] width 40 height 40
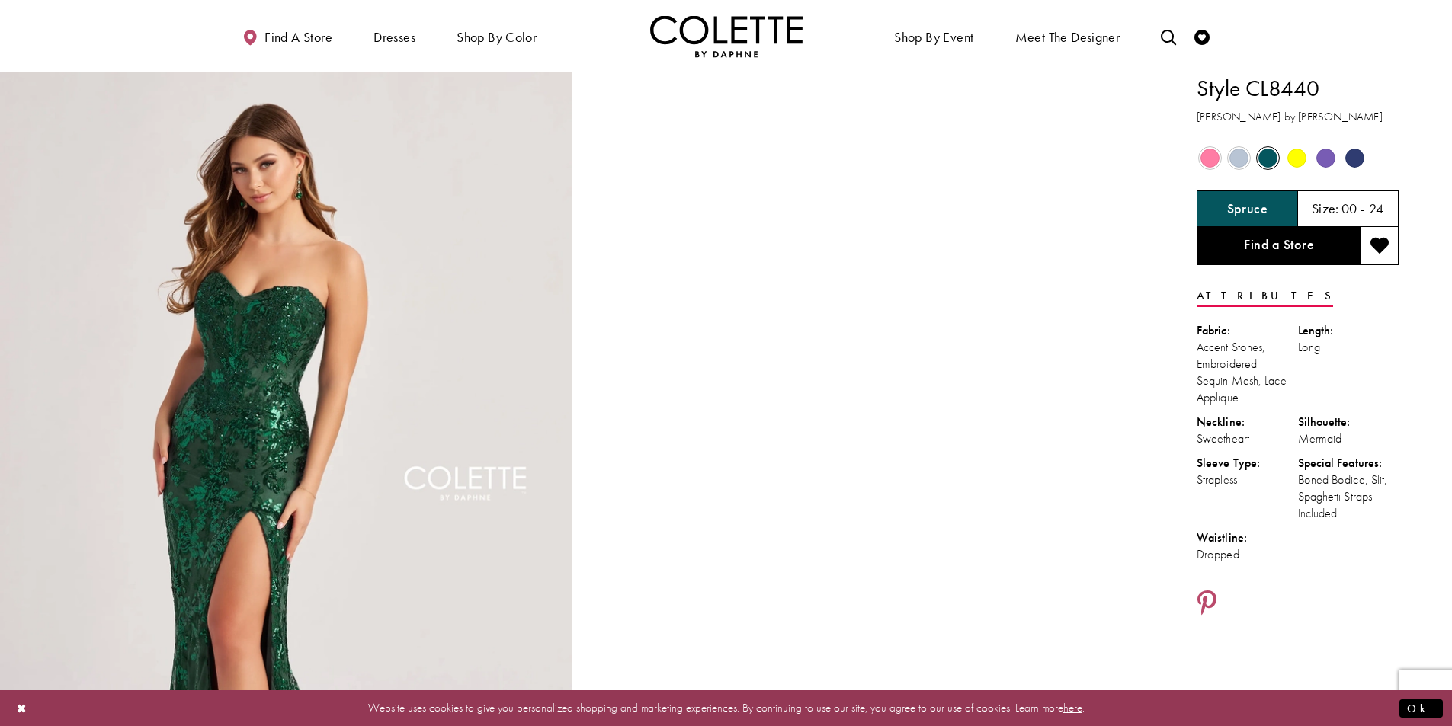
click at [1232, 155] on span "Product color controls state depends on size chosen" at bounding box center [1238, 158] width 19 height 19
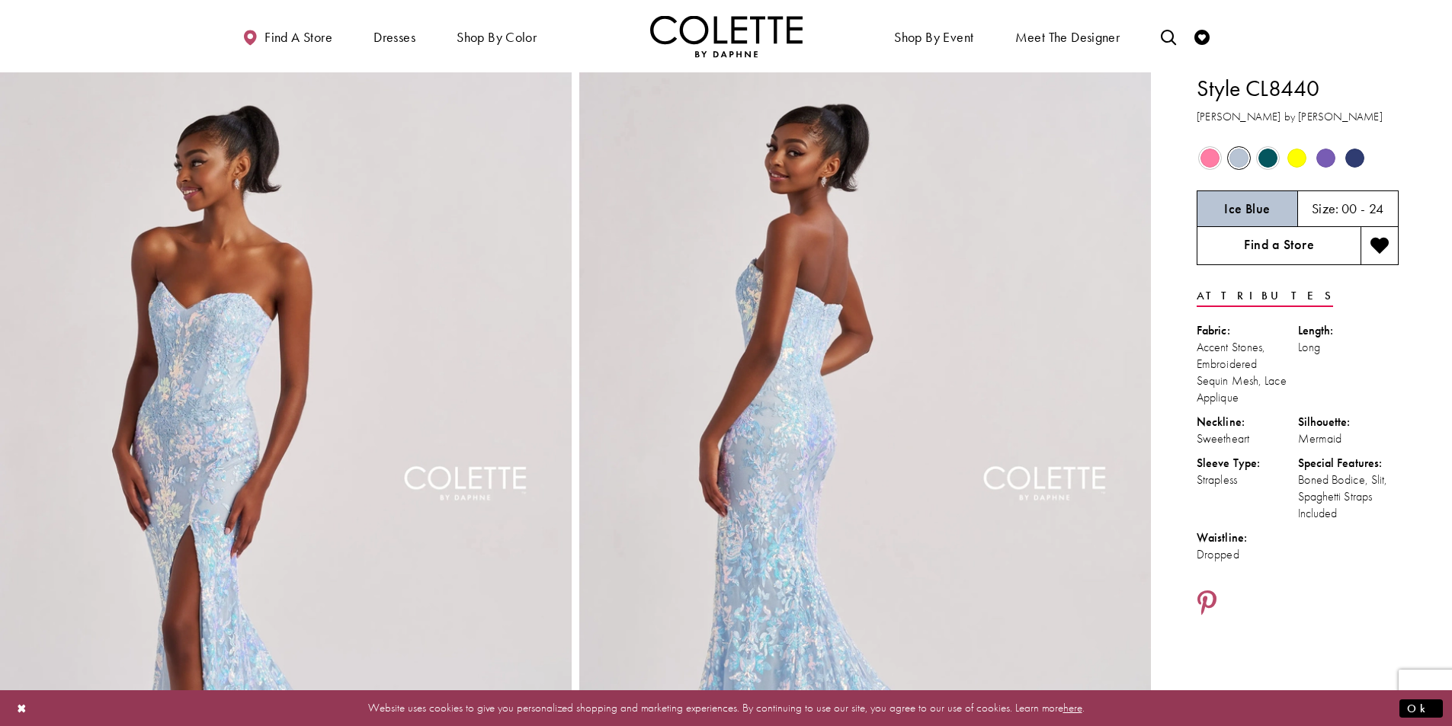
click at [1307, 233] on link "Find a Store" at bounding box center [1279, 246] width 164 height 38
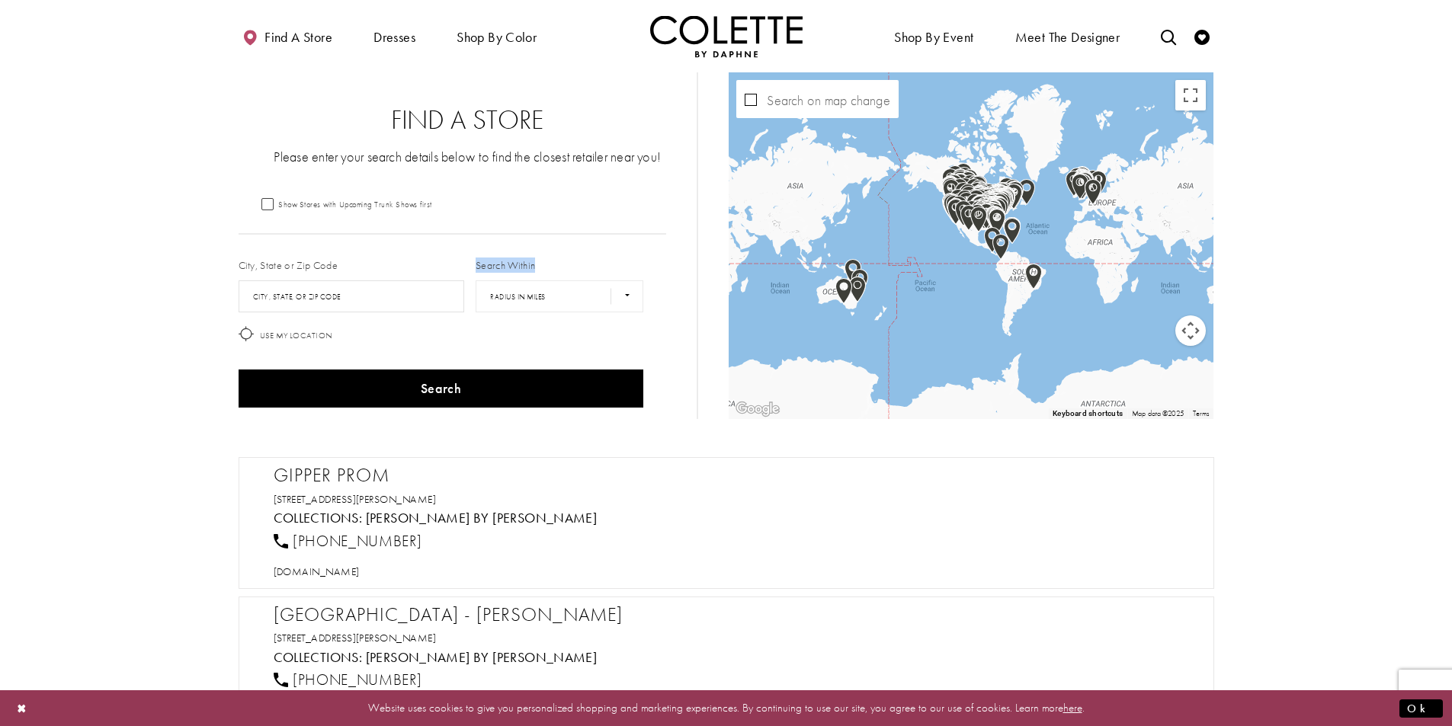
drag, startPoint x: 476, startPoint y: 279, endPoint x: 426, endPoint y: 312, distance: 60.0
click at [426, 312] on div "City, State or Zip Code City, State, or ZIP Code Search Within **** ** *** *** …" at bounding box center [452, 333] width 440 height 162
click at [428, 306] on input "City, State, or ZIP Code" at bounding box center [352, 296] width 226 height 32
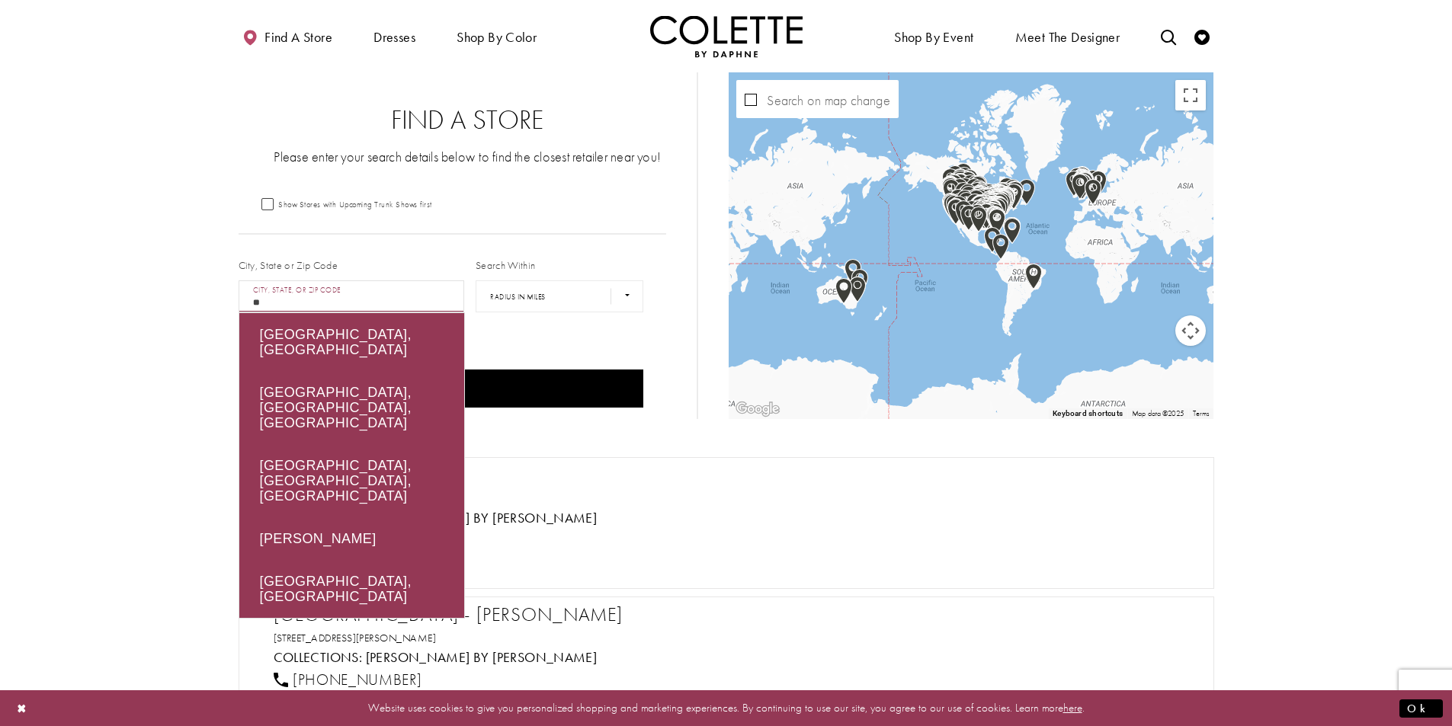
type input "*"
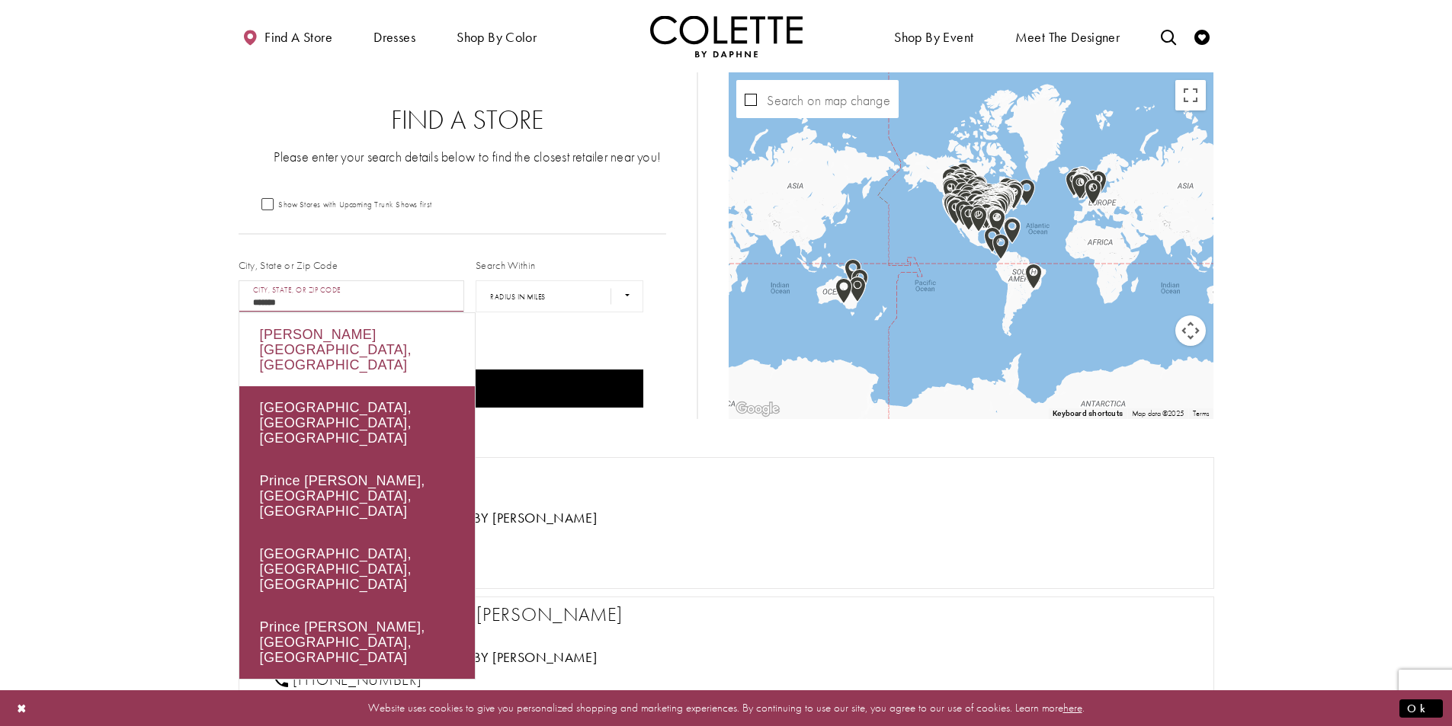
click at [429, 336] on div "Prince Edward Island, Canada" at bounding box center [356, 349] width 235 height 73
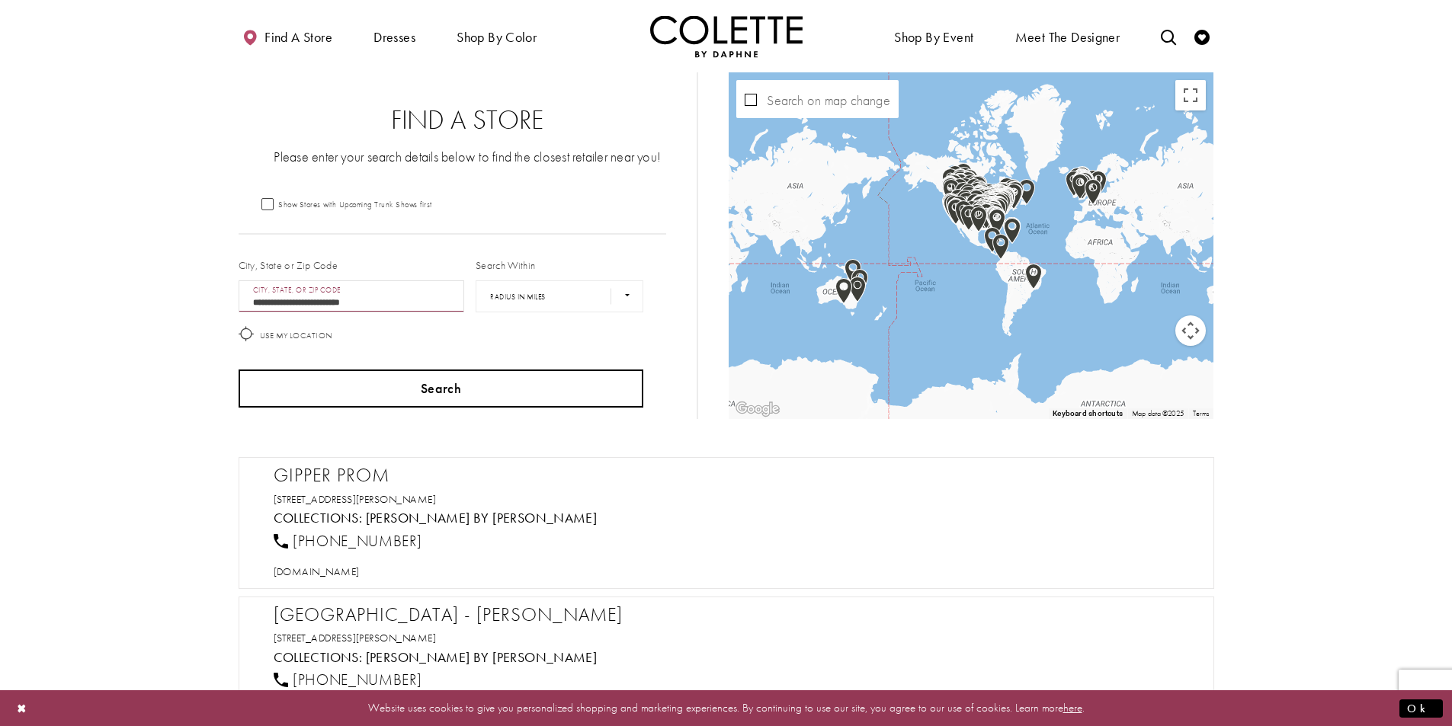
type input "**********"
click at [498, 392] on button "Search" at bounding box center [441, 389] width 405 height 38
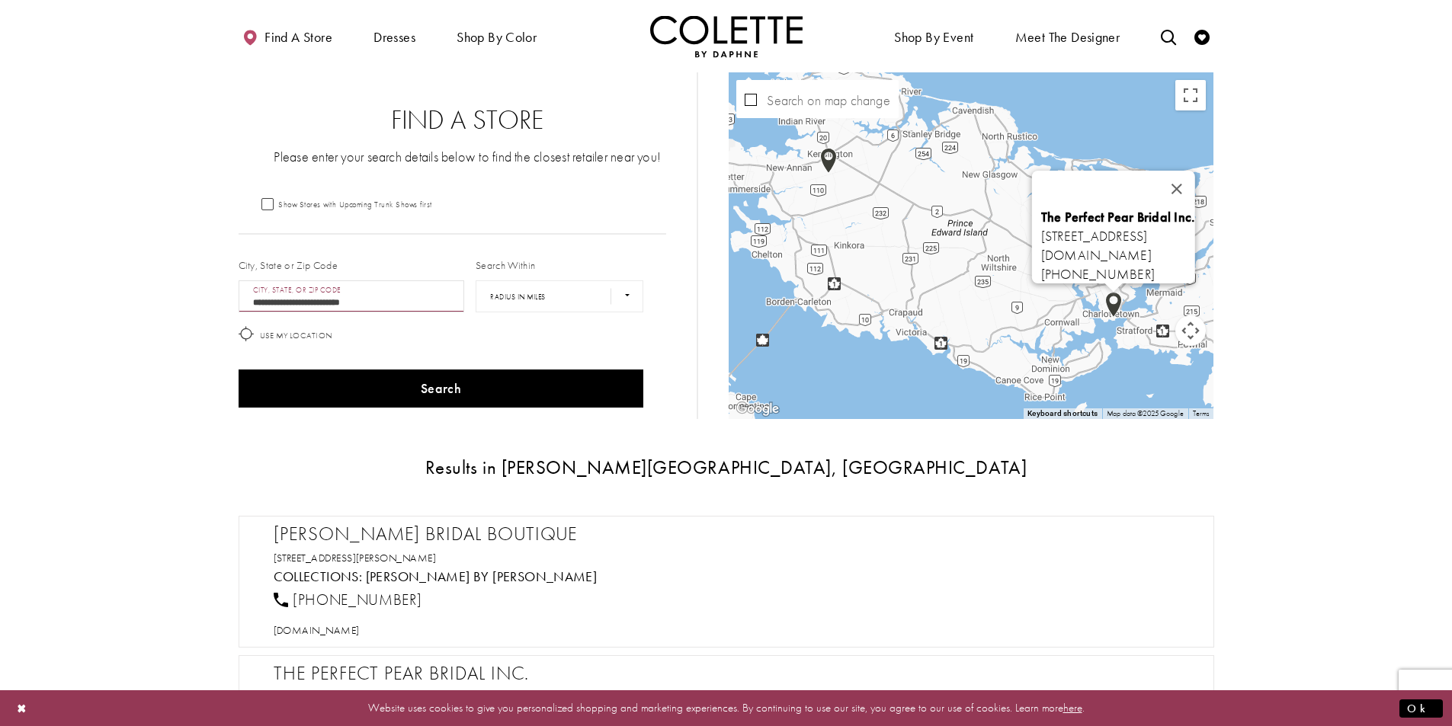
click at [1113, 300] on img "Map with store locations" at bounding box center [1113, 305] width 29 height 38
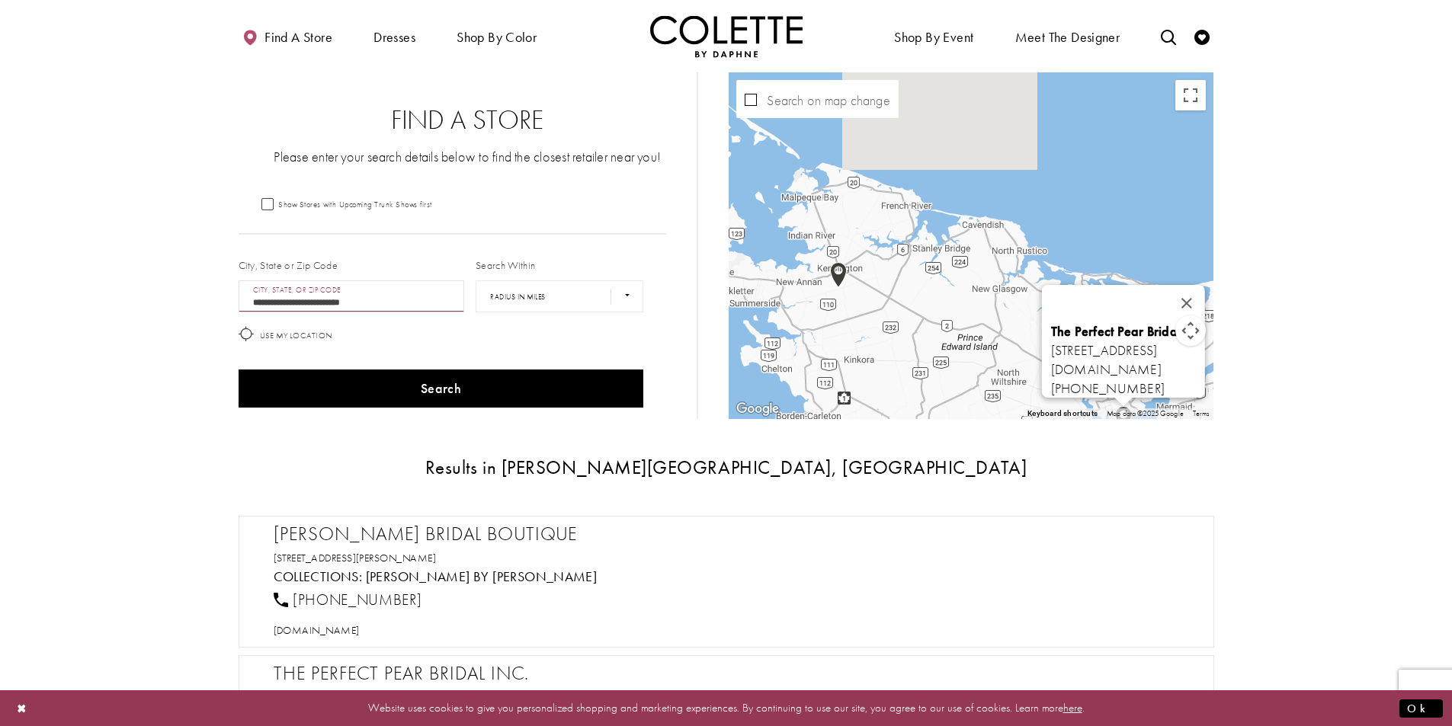
drag, startPoint x: 785, startPoint y: 287, endPoint x: 899, endPoint y: 412, distance: 169.4
click at [899, 412] on div "The Perfect Pear Bridal Inc. 65 Queen St, Charlottetown, PE C1A 4A5, Canada per…" at bounding box center [971, 245] width 485 height 347
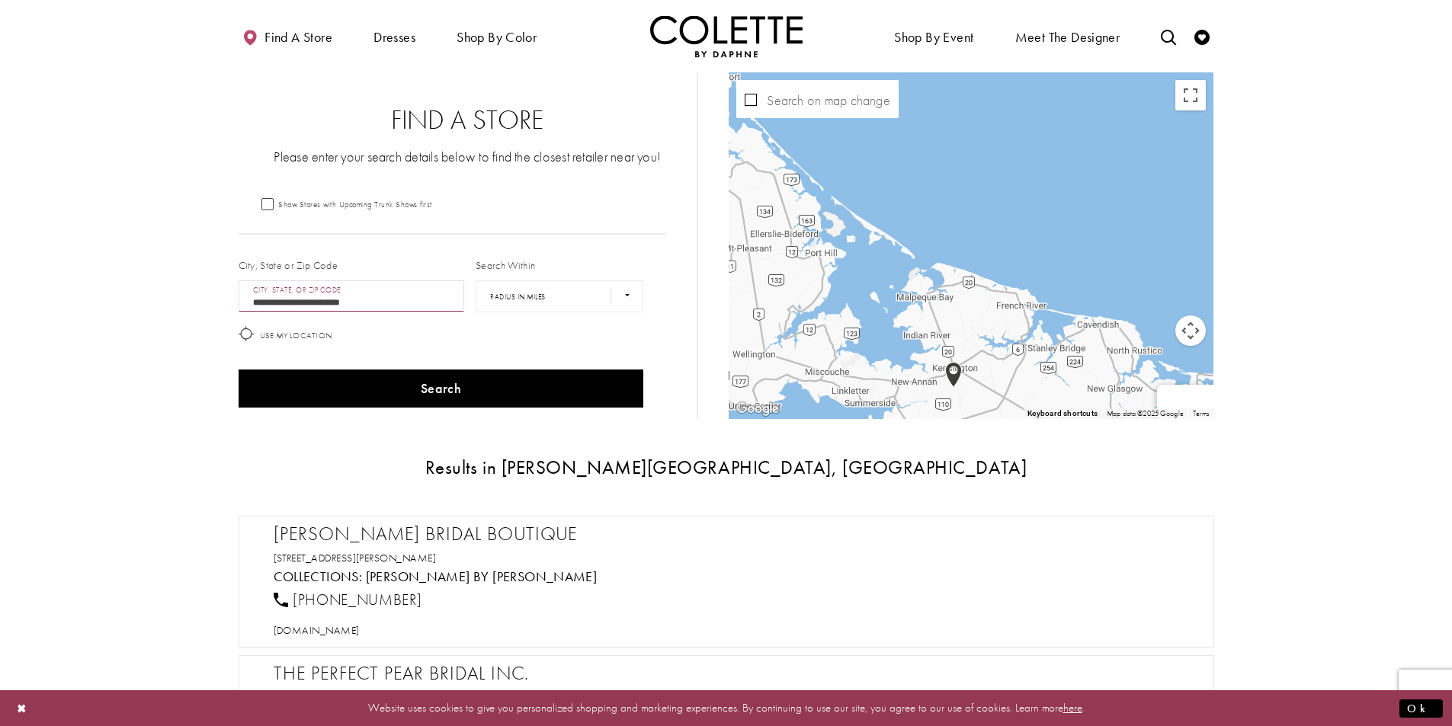
click at [951, 382] on img "Map with store locations" at bounding box center [953, 375] width 29 height 38
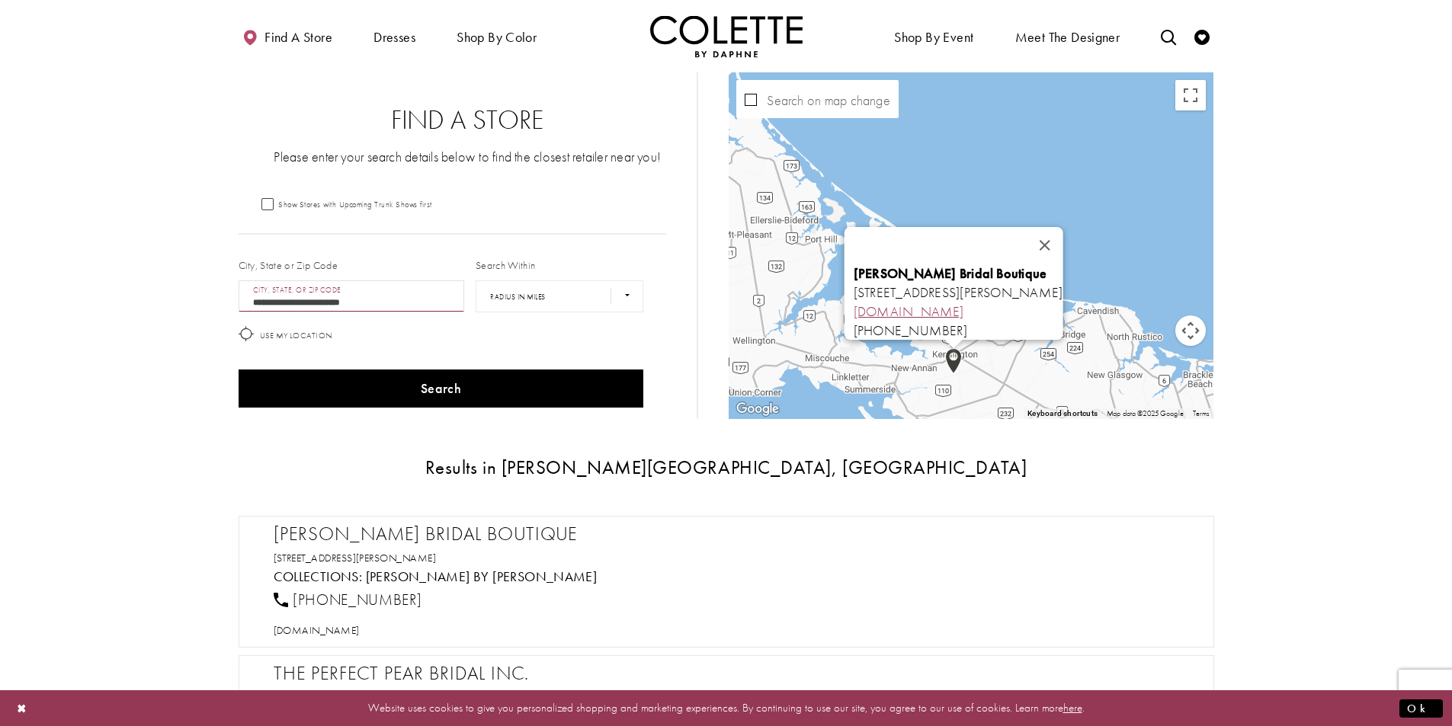
click at [854, 303] on link "caseleys.com" at bounding box center [909, 312] width 111 height 18
click at [717, 491] on div "Results in Prince Edward Island, Canada Caseley's Bridal Boutique 1633 Blue Sha…" at bounding box center [727, 623] width 976 height 333
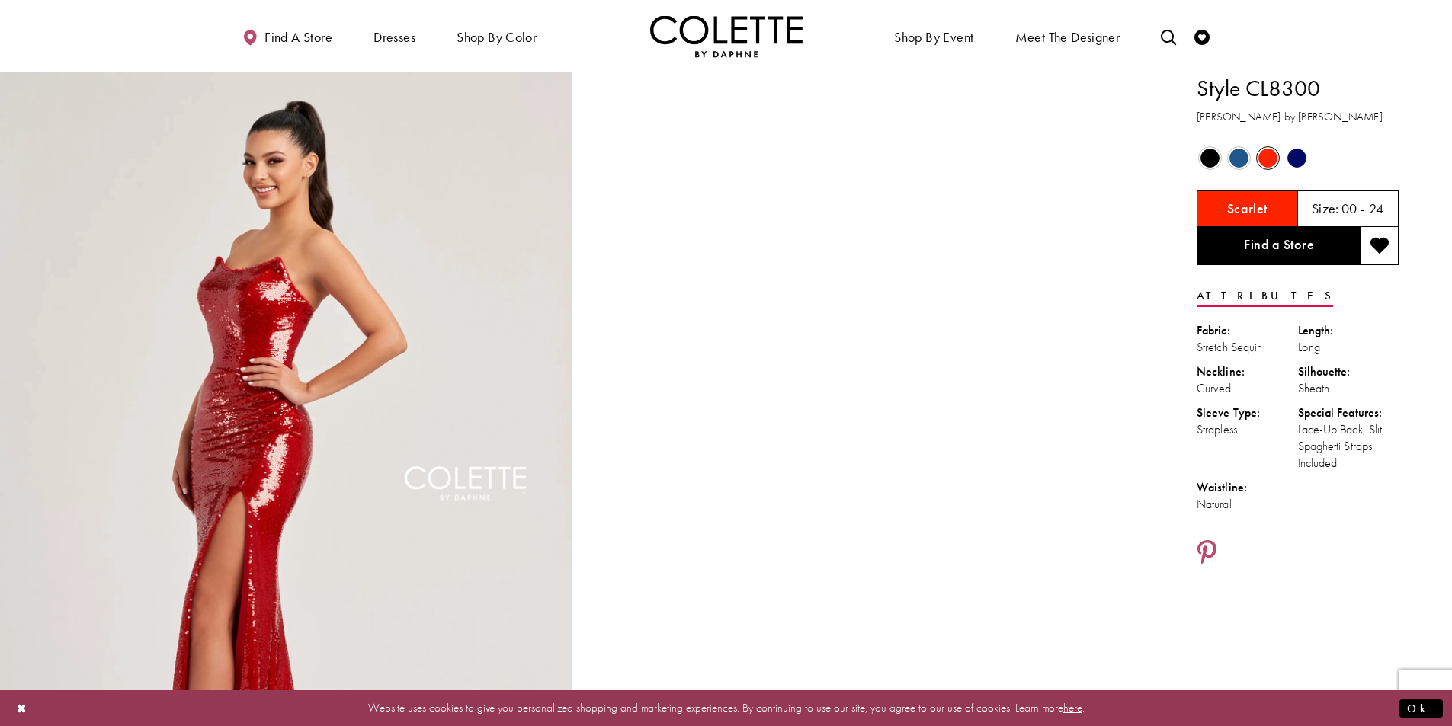
click at [1235, 159] on span "Product color controls state depends on size chosen" at bounding box center [1238, 158] width 19 height 19
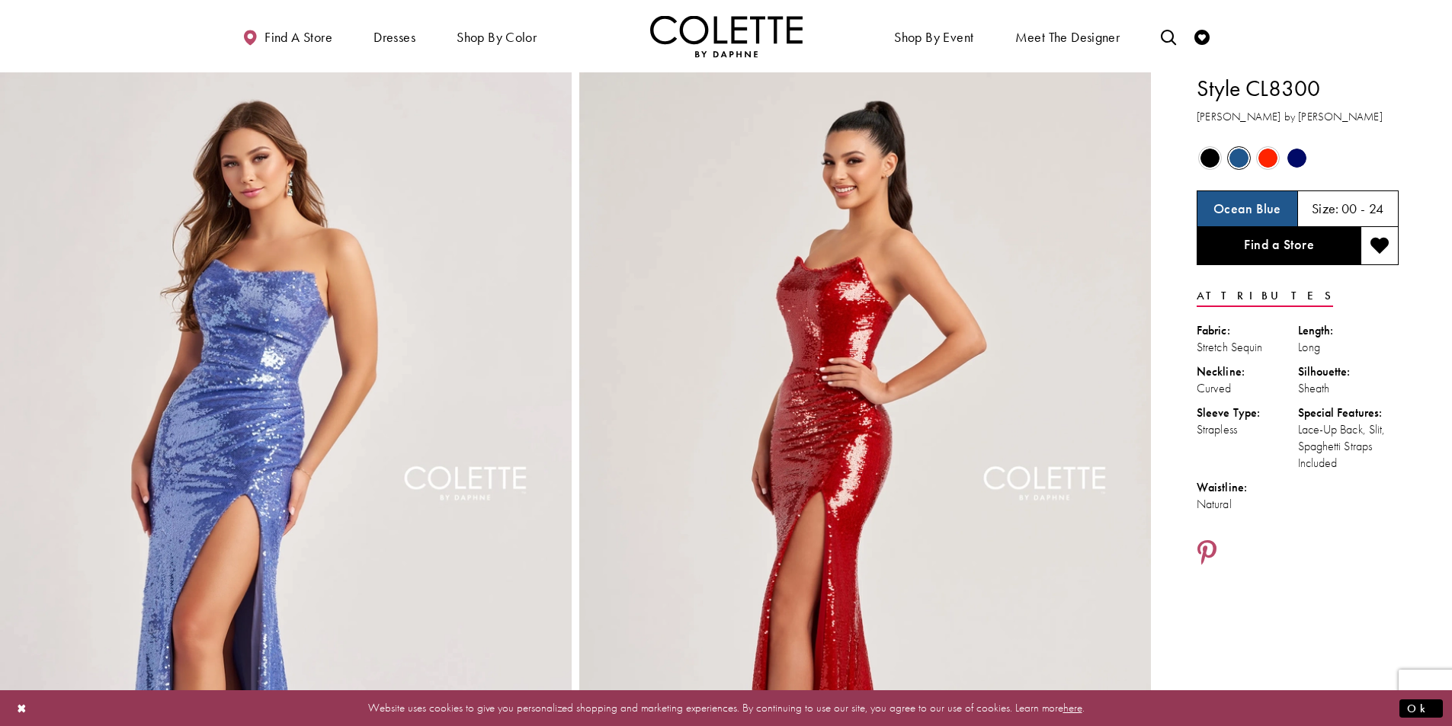
click at [1292, 163] on span "Product color controls state depends on size chosen" at bounding box center [1296, 158] width 19 height 19
click at [1296, 160] on span "Product color controls state depends on size chosen" at bounding box center [1296, 158] width 19 height 19
click at [1312, 151] on div "Out of Stock Out of Stock Out of Stock" at bounding box center [1298, 158] width 204 height 29
click at [1302, 158] on span "Product color controls state depends on size chosen" at bounding box center [1296, 158] width 19 height 19
click at [1286, 159] on div "Out of Stock" at bounding box center [1296, 158] width 27 height 27
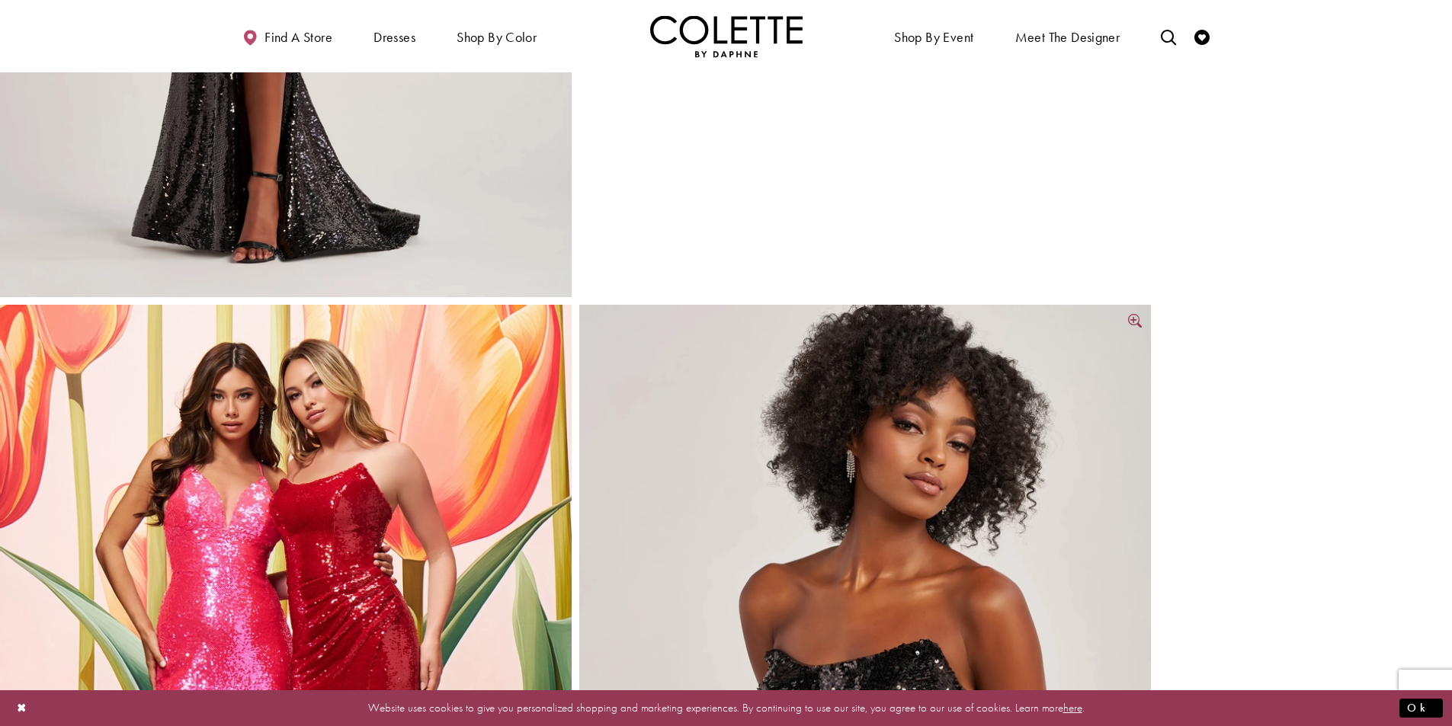
scroll to position [1905, 0]
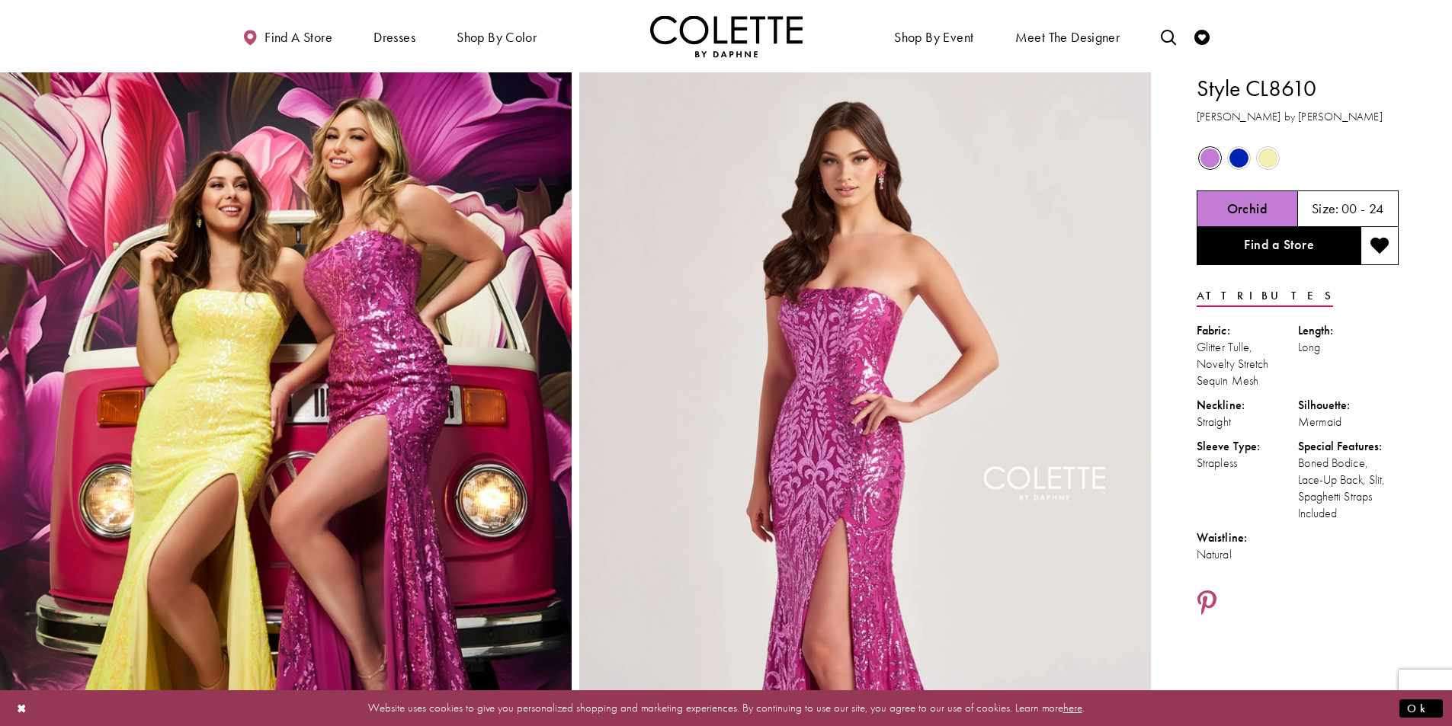
click at [1238, 161] on span "Product color controls state depends on size chosen" at bounding box center [1238, 158] width 19 height 19
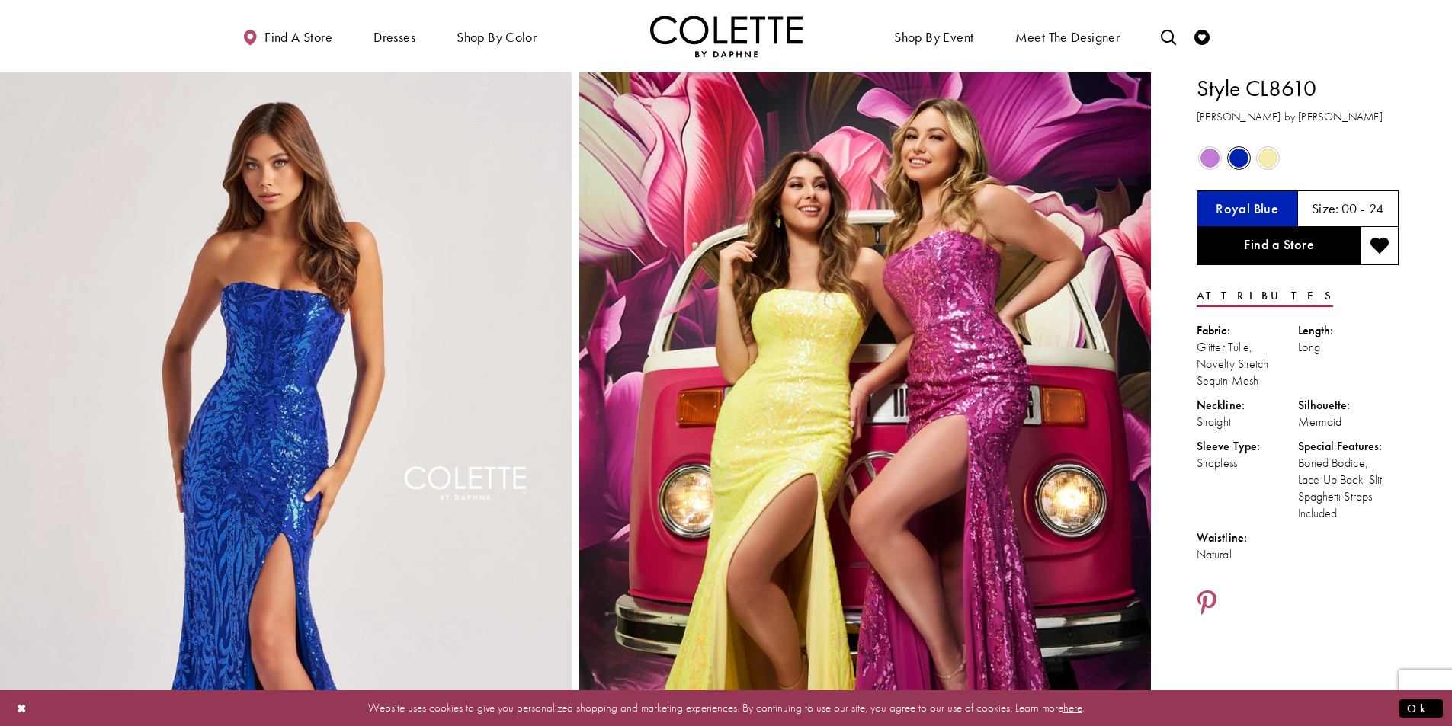
click at [1362, 211] on h5 "00 - 24" at bounding box center [1362, 208] width 43 height 15
click at [1354, 196] on div "Size: 00 - 24" at bounding box center [1348, 209] width 101 height 37
click at [1347, 211] on h5 "00 - 24" at bounding box center [1362, 208] width 43 height 15
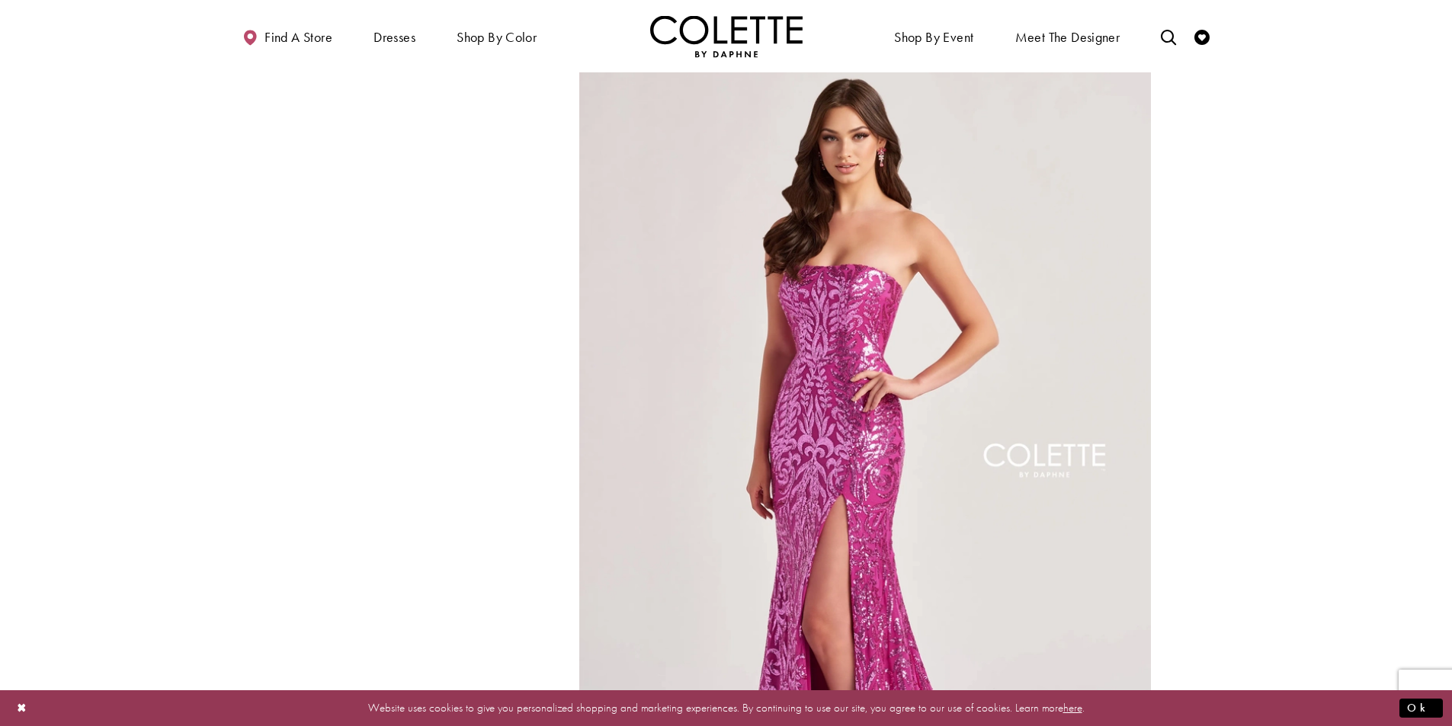
scroll to position [1982, 0]
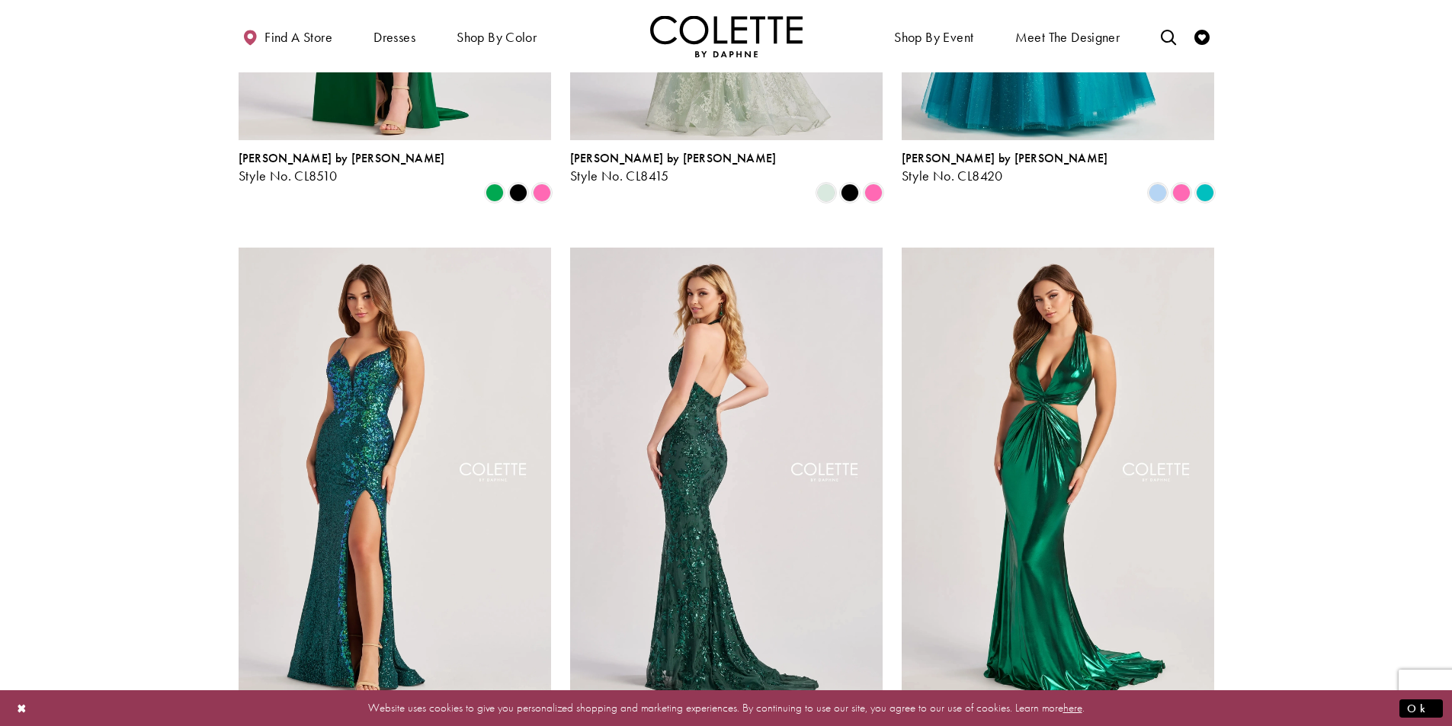
scroll to position [1143, 0]
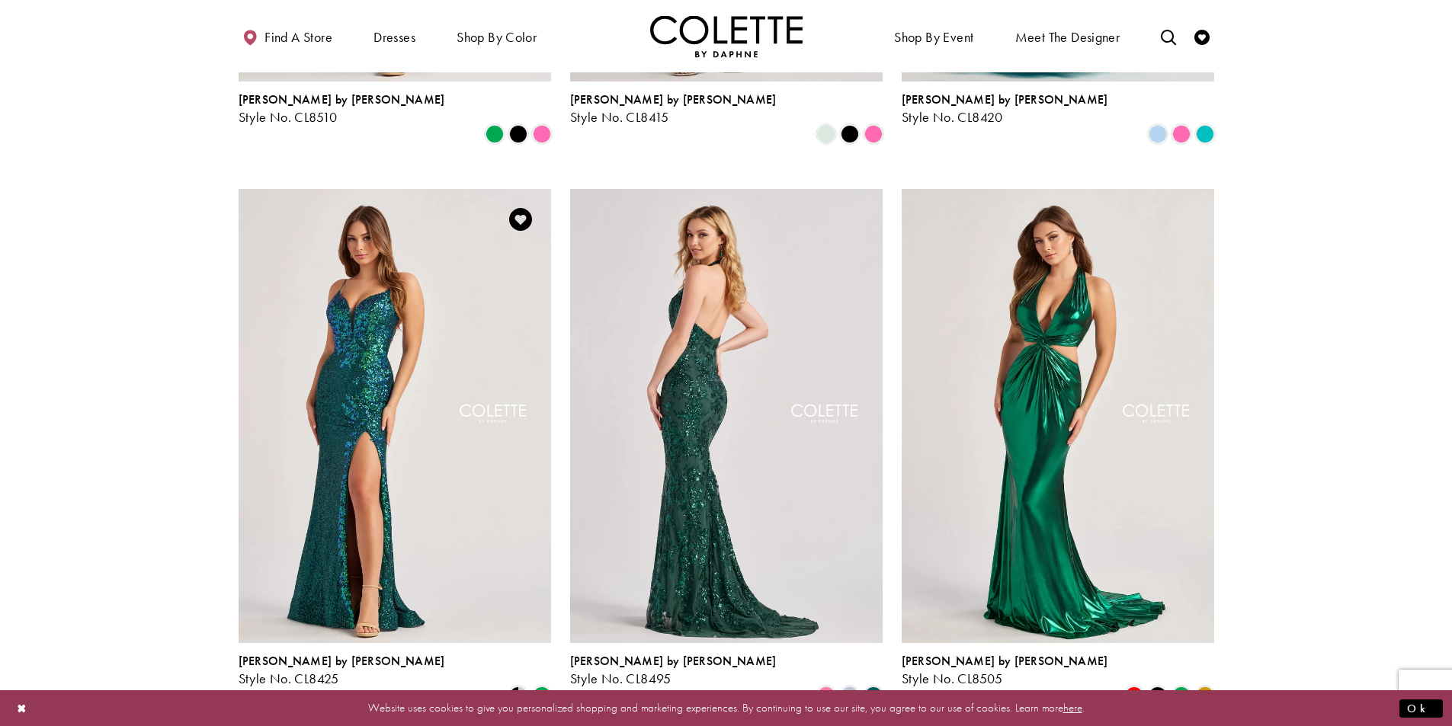
click at [360, 432] on img "Visit Colette by Daphne Style No. CL8425 Page" at bounding box center [395, 416] width 312 height 454
